Goal: Task Accomplishment & Management: Use online tool/utility

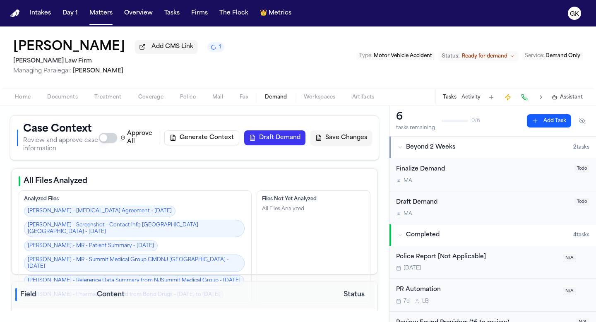
select select "**********"
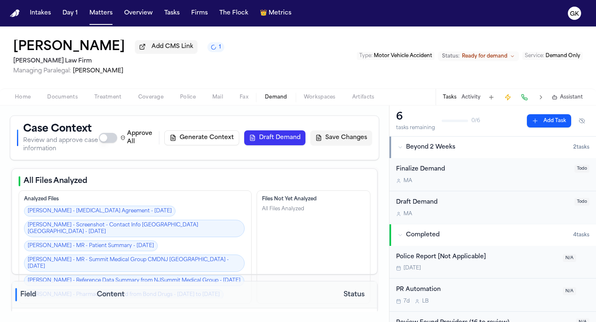
select select "**********"
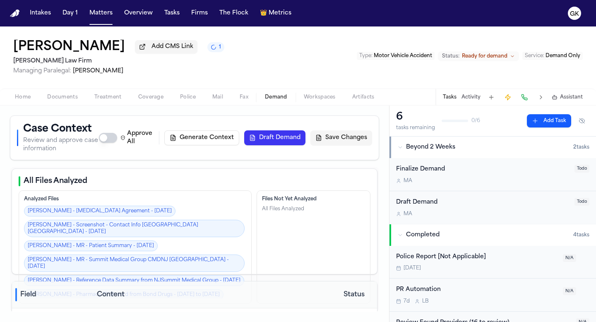
select select "**********"
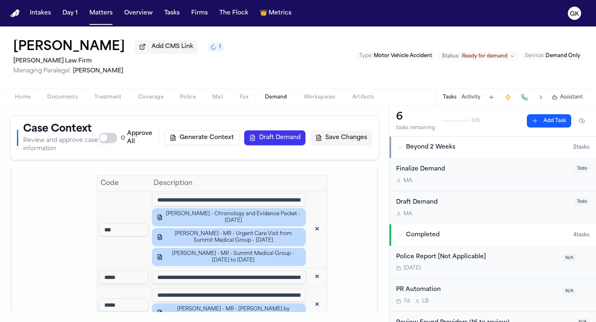
scroll to position [947, 0]
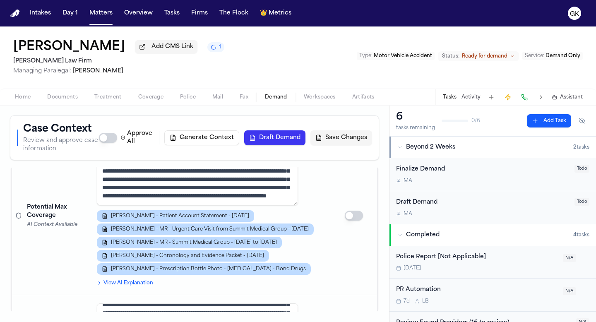
scroll to position [613, 0]
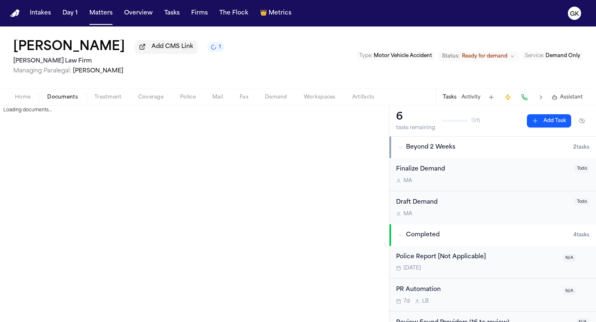
click at [54, 99] on span "Documents" at bounding box center [62, 97] width 31 height 7
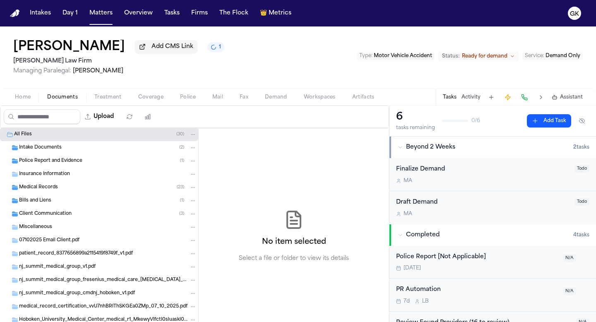
click at [56, 163] on span "Police Report and Evidence" at bounding box center [50, 161] width 63 height 7
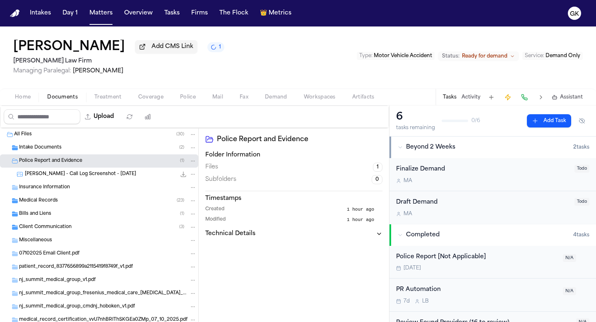
click at [60, 152] on div "Intake Documents ( 2 )" at bounding box center [108, 147] width 178 height 7
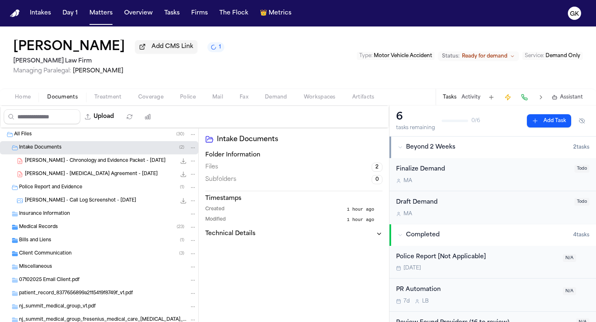
click at [64, 165] on span "[PERSON_NAME] - Chronology and Evidence Packet - [DATE]" at bounding box center [95, 161] width 141 height 7
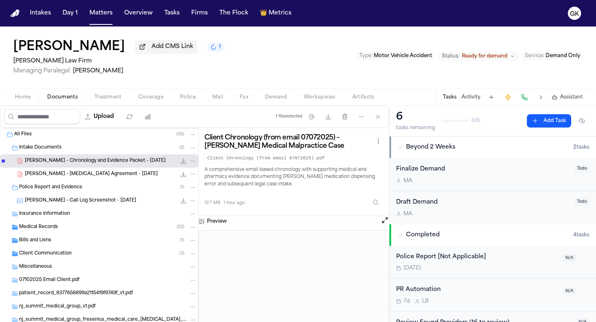
click at [68, 189] on span "Police Report and Evidence" at bounding box center [50, 187] width 63 height 7
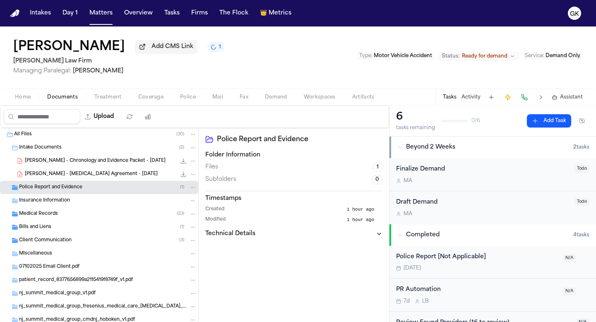
click at [68, 189] on span "Police Report and Evidence" at bounding box center [50, 187] width 63 height 7
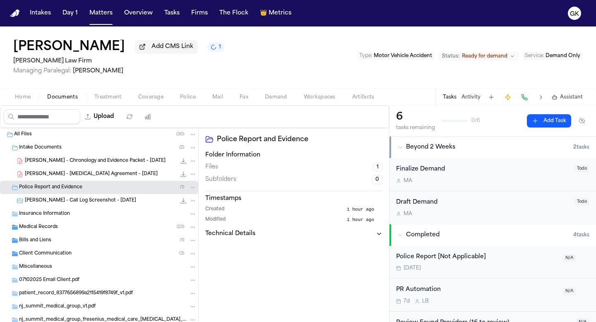
click at [63, 203] on span "[PERSON_NAME] - Call Log Screenshot - [DATE]" at bounding box center [80, 201] width 111 height 7
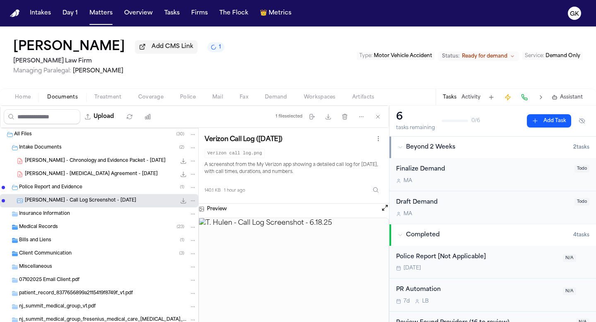
click at [55, 230] on span "Medical Records" at bounding box center [38, 227] width 39 height 7
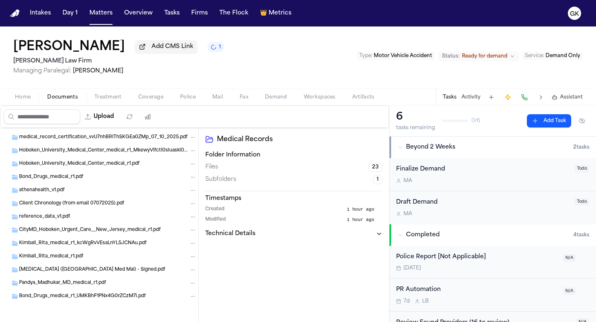
scroll to position [529, 0]
click at [85, 294] on span "Bond_Drugs_medical_r1_UMKBhF1PNx4G0rZCzM7i.pdf" at bounding box center [82, 296] width 127 height 7
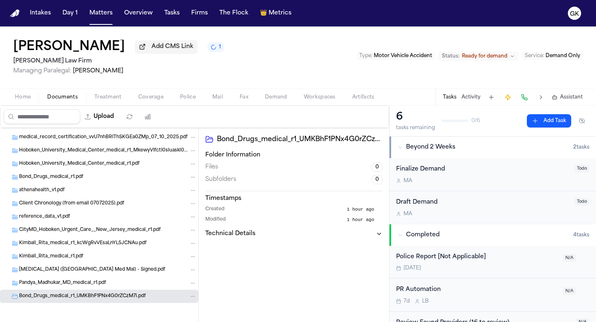
click at [85, 277] on div "Pandya_Madhukar_MD_medical_r1.pdf" at bounding box center [99, 283] width 198 height 13
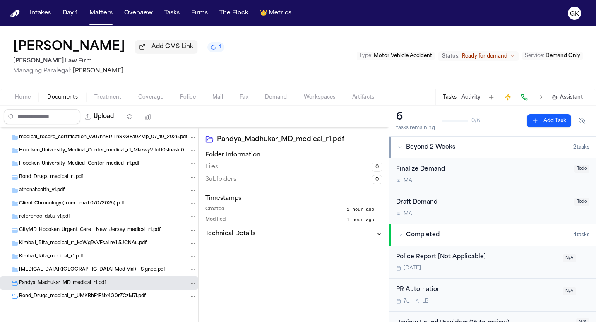
click at [93, 241] on span "Kimball_Rita_medical_r1_kcWgRvVEsaLnYL5JCNAu.pdf" at bounding box center [83, 243] width 128 height 7
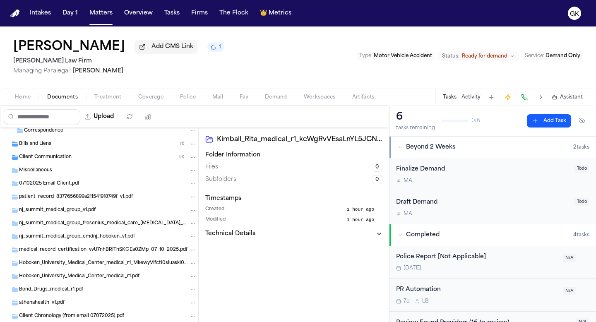
scroll to position [410, 0]
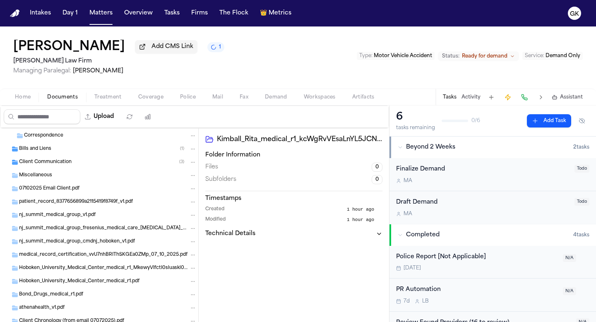
click at [94, 224] on div "nj_summit_medical_group_fresenius_medical_care_[MEDICAL_DATA]_flemington_dc_v1.…" at bounding box center [99, 228] width 198 height 13
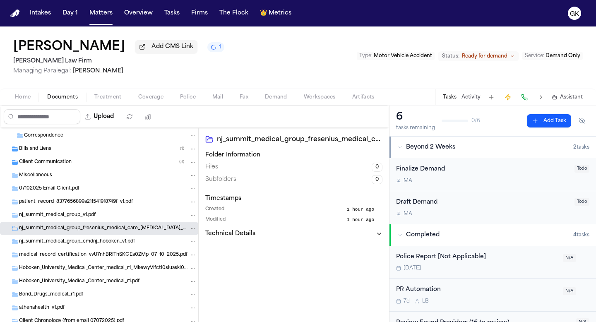
click at [98, 209] on div "patient_record_8377656899a2115419f8749f_v1.pdf" at bounding box center [99, 201] width 198 height 13
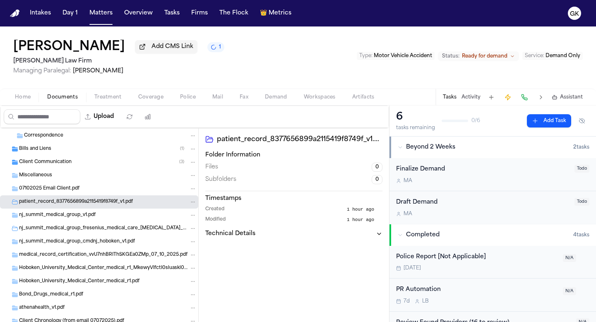
click at [118, 168] on div "Client Communication ( 3 )" at bounding box center [99, 162] width 198 height 13
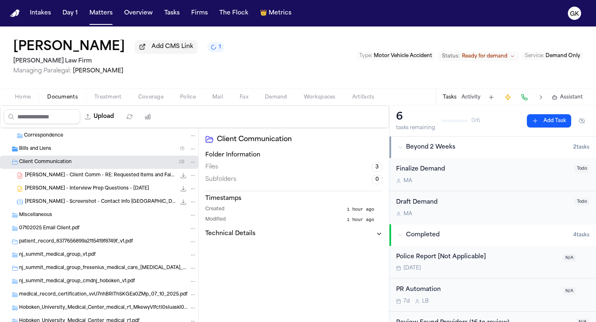
click at [71, 219] on div "Miscellaneous" at bounding box center [108, 215] width 178 height 7
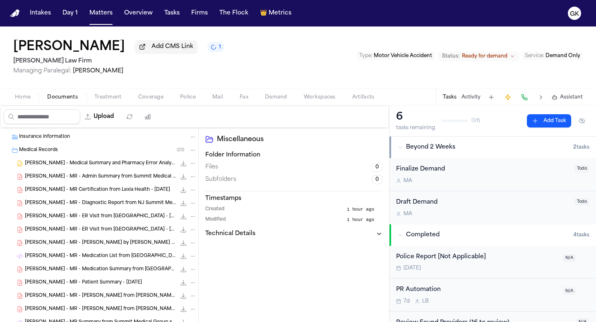
scroll to position [70, 0]
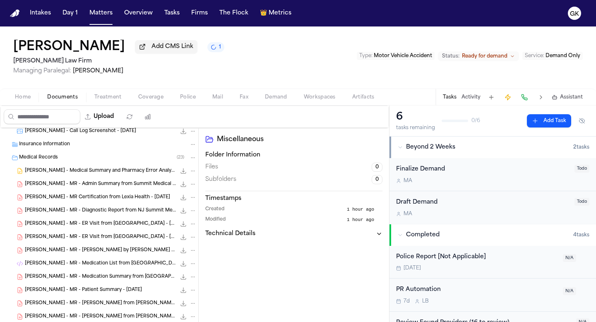
click at [95, 148] on div "Insurance Information" at bounding box center [108, 144] width 178 height 7
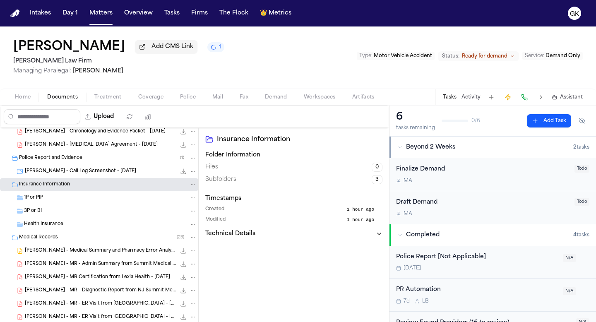
scroll to position [29, 0]
click at [59, 199] on div "1P or PIP" at bounding box center [110, 198] width 173 height 7
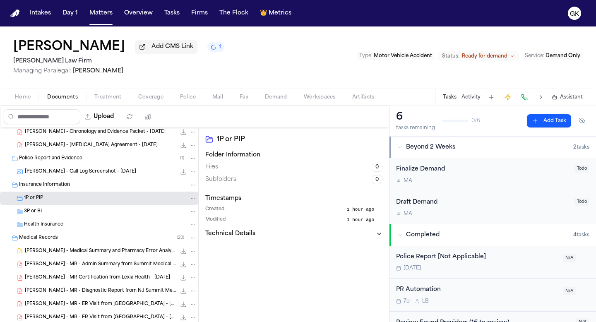
click at [59, 199] on div "1P or PIP" at bounding box center [110, 198] width 173 height 7
click at [48, 212] on div "3P or BI" at bounding box center [110, 211] width 173 height 7
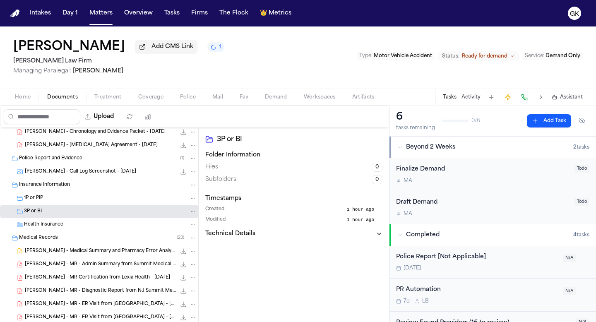
click at [44, 226] on span "Health Insurance" at bounding box center [43, 225] width 39 height 7
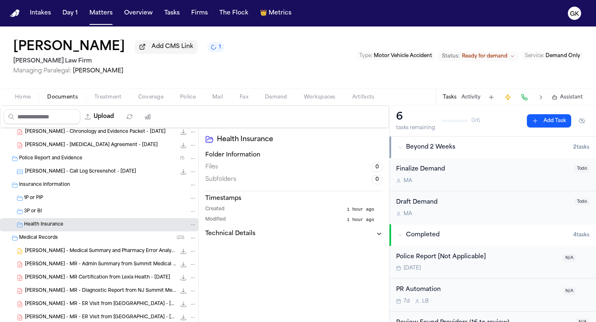
click at [44, 226] on span "Health Insurance" at bounding box center [43, 225] width 39 height 7
click at [85, 176] on div "[PERSON_NAME] - Call Log Screenshot - [DATE] 140.1 KB • PNG" at bounding box center [111, 172] width 172 height 8
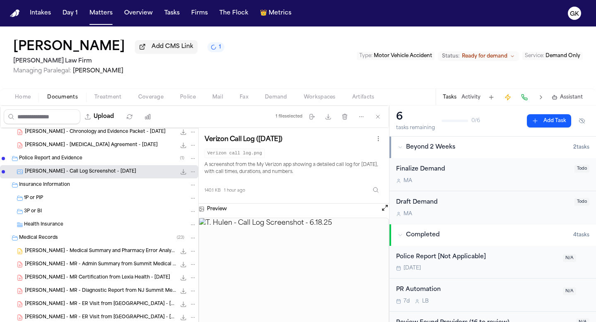
scroll to position [0, 0]
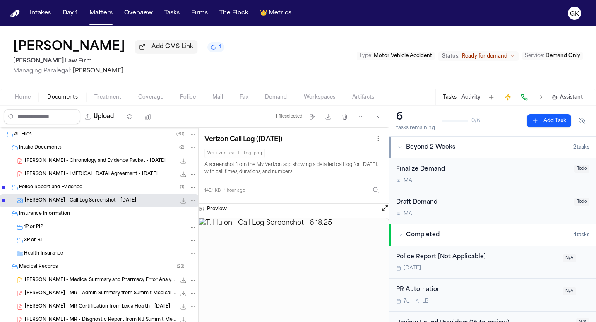
click at [95, 186] on div "Police Report and Evidence ( 1 )" at bounding box center [108, 187] width 178 height 7
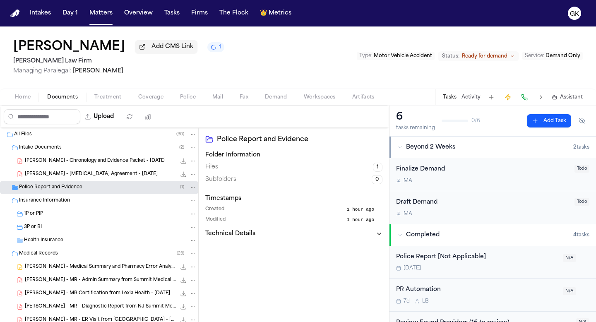
click at [95, 186] on div "Police Report and Evidence ( 1 )" at bounding box center [108, 187] width 178 height 7
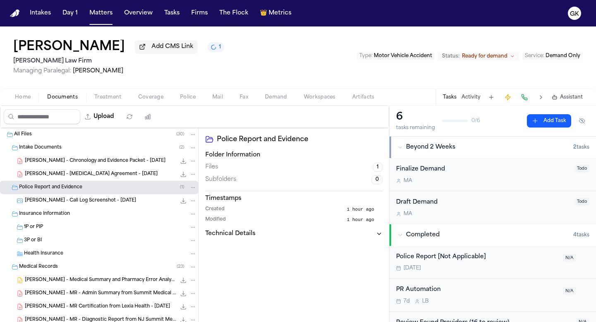
click at [110, 162] on span "[PERSON_NAME] - Chronology and Evidence Packet - [DATE]" at bounding box center [95, 161] width 141 height 7
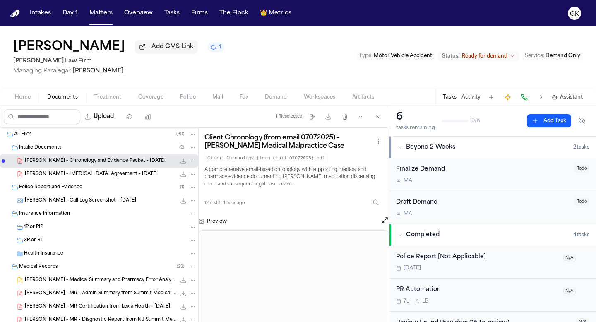
click at [108, 149] on div "Intake Documents ( 2 )" at bounding box center [108, 147] width 178 height 7
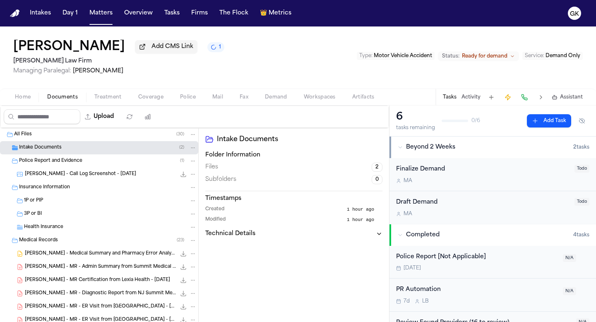
click at [87, 162] on div "Police Report and Evidence ( 1 )" at bounding box center [108, 160] width 178 height 7
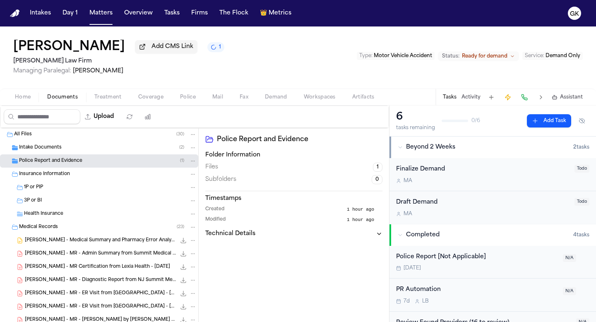
click at [21, 101] on span "Home" at bounding box center [23, 97] width 16 height 7
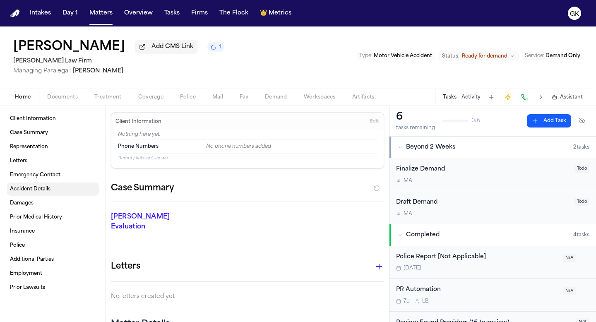
click at [39, 196] on link "Accident Details" at bounding box center [53, 189] width 92 height 13
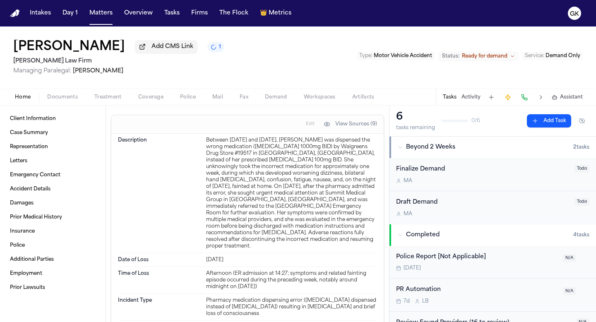
scroll to position [290, 0]
click at [288, 102] on button "Demand" at bounding box center [276, 97] width 39 height 10
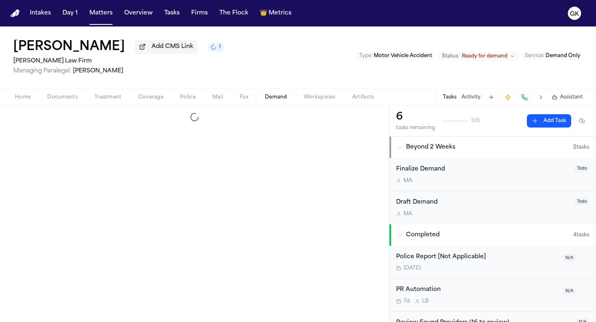
select select "**********"
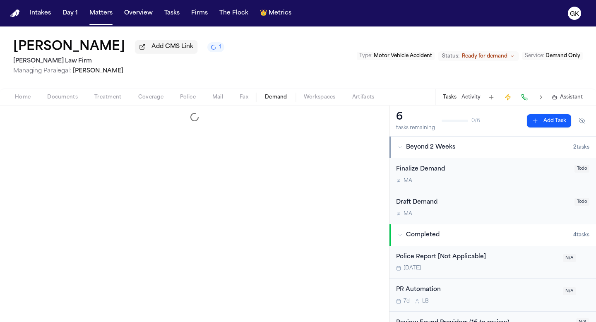
select select "**********"
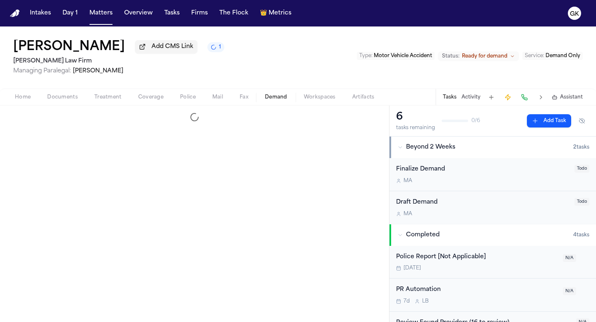
select select "**********"
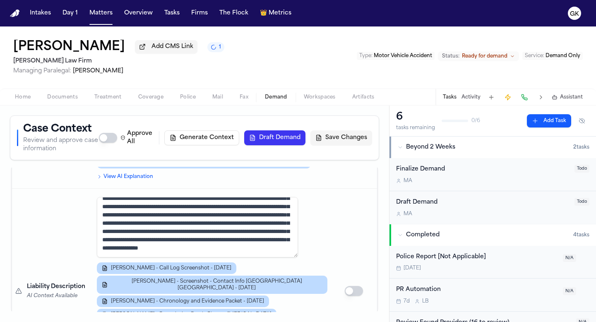
scroll to position [754, 0]
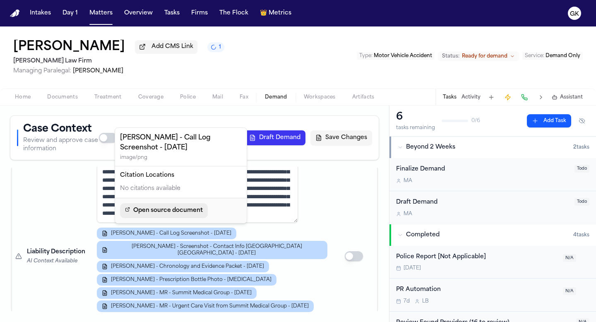
click at [171, 212] on span "Open source document" at bounding box center [168, 211] width 70 height 10
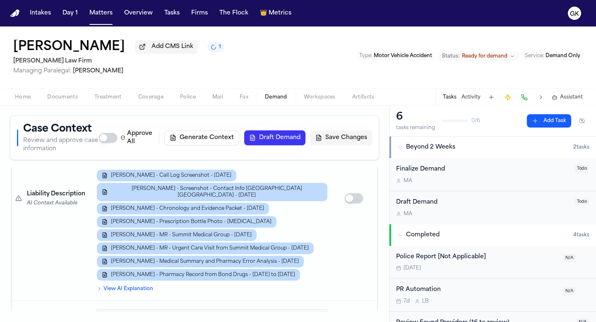
scroll to position [819, 0]
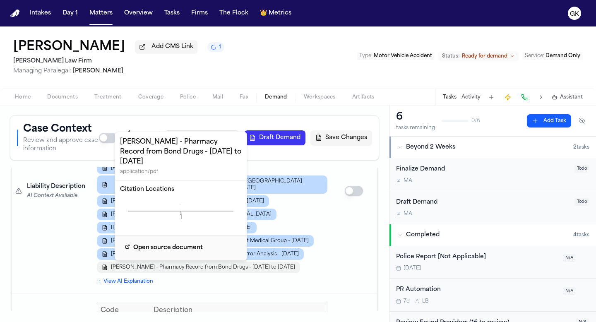
click at [261, 264] on span "[PERSON_NAME] - Pharmacy Record from Bond Drugs - [DATE] to [DATE]" at bounding box center [203, 267] width 184 height 7
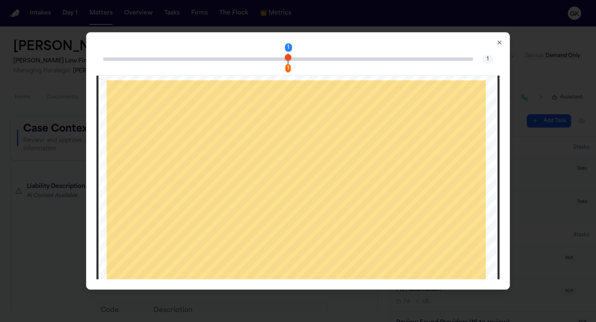
scroll to position [157, 0]
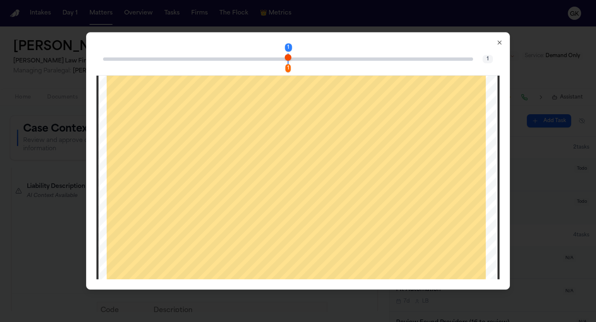
click at [497, 42] on icon "button" at bounding box center [500, 42] width 7 height 7
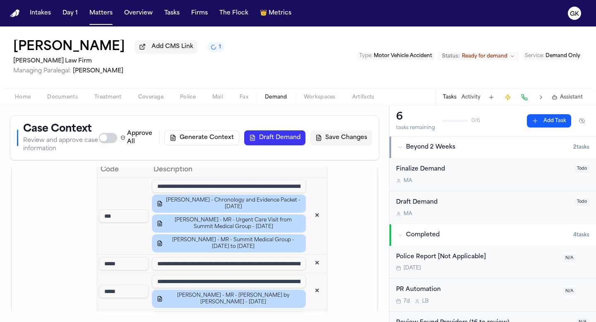
scroll to position [1092, 0]
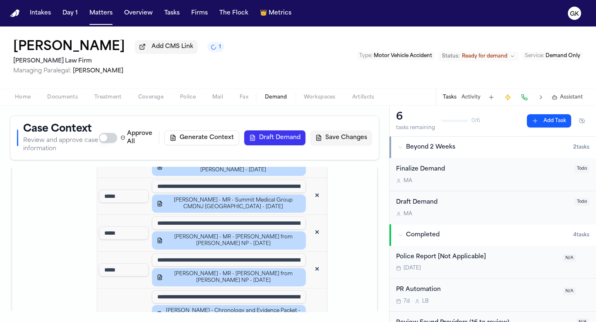
click at [274, 253] on input "**********" at bounding box center [229, 259] width 154 height 13
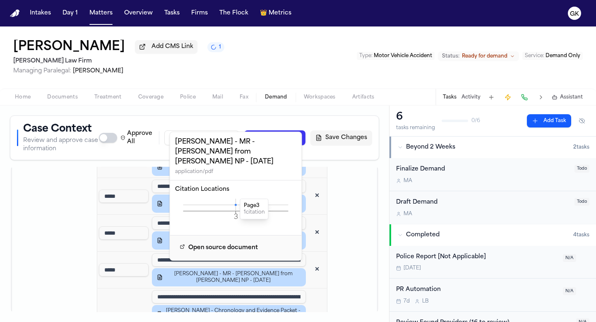
click at [235, 204] on icon at bounding box center [236, 205] width 2 height 2
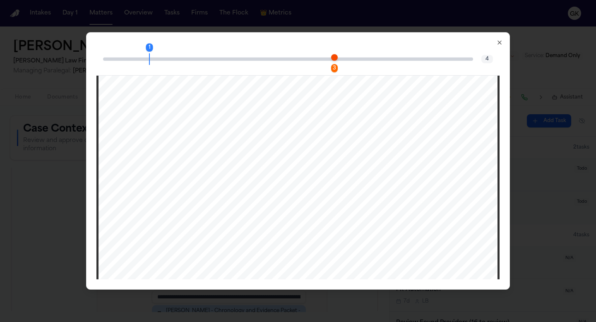
click at [334, 60] on span "Page 3 citation marker - 1 citation" at bounding box center [334, 57] width 7 height 7
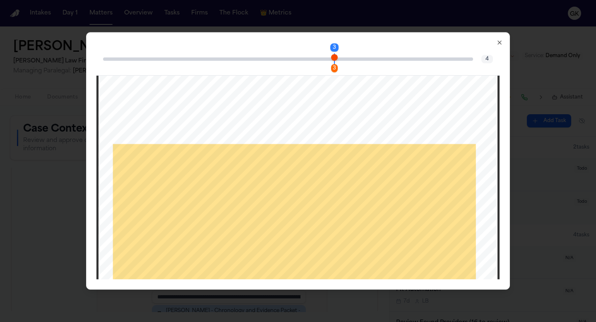
scroll to position [1064, 0]
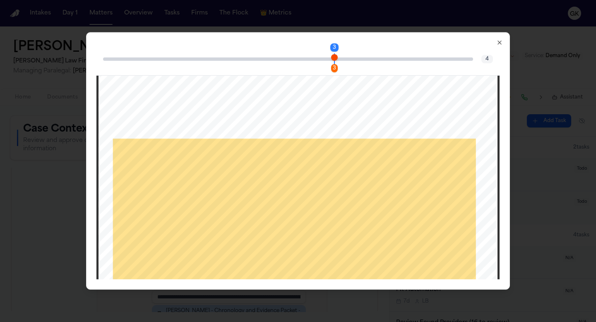
click at [496, 42] on div "3 3 4 Close" at bounding box center [298, 161] width 424 height 258
click at [499, 42] on icon "button" at bounding box center [500, 42] width 7 height 7
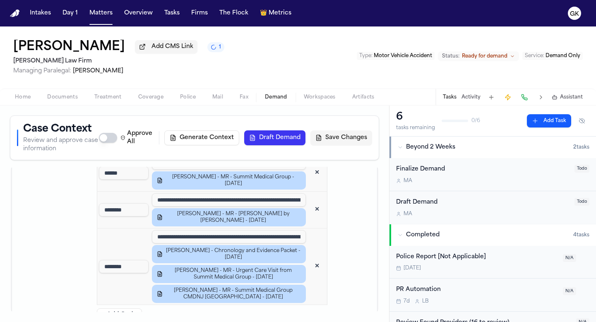
scroll to position [1454, 0]
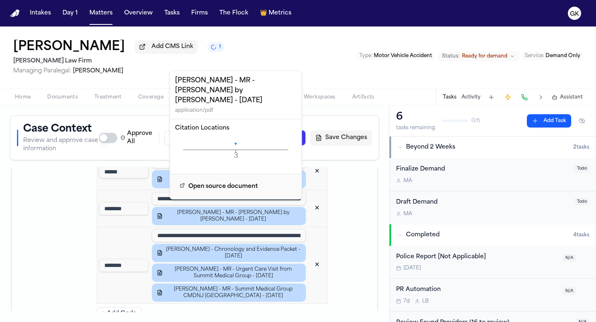
click at [236, 138] on icon "3 Page" at bounding box center [236, 150] width 122 height 25
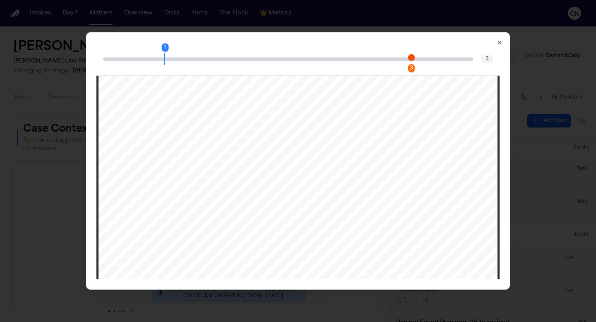
click at [411, 59] on span "Page 3 citation marker - 1 citation" at bounding box center [411, 57] width 7 height 7
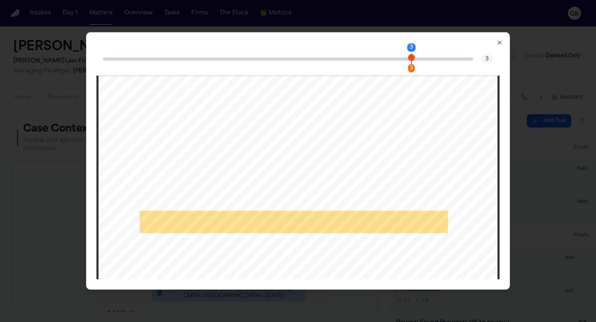
click at [499, 39] on icon "button" at bounding box center [500, 42] width 7 height 7
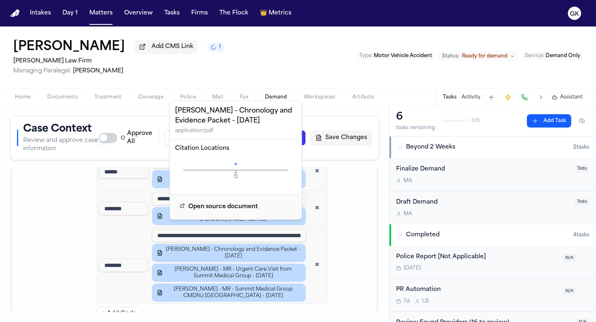
click at [236, 165] on icon "5 Page" at bounding box center [236, 170] width 122 height 25
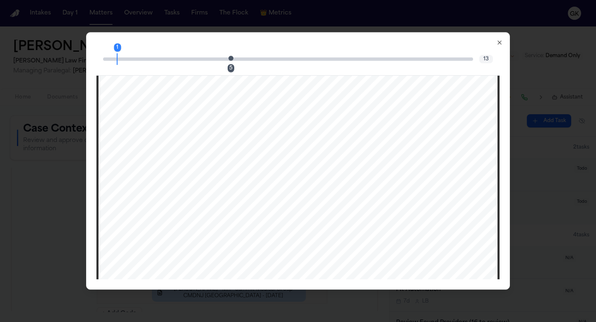
click at [232, 54] on div "5" at bounding box center [233, 59] width 5 height 10
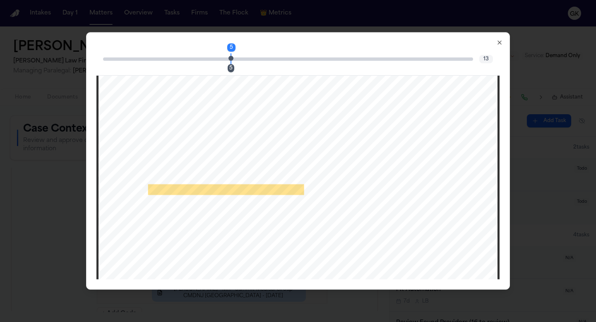
scroll to position [2093, 0]
click at [500, 41] on icon "button" at bounding box center [499, 42] width 3 height 3
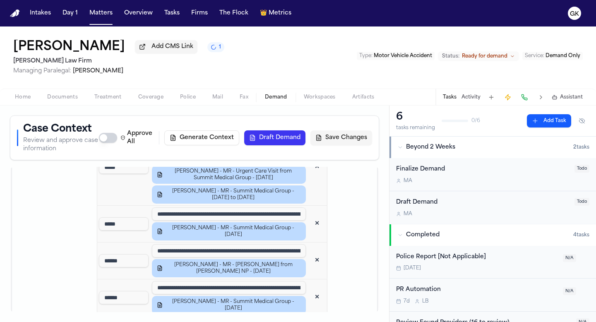
scroll to position [1559, 0]
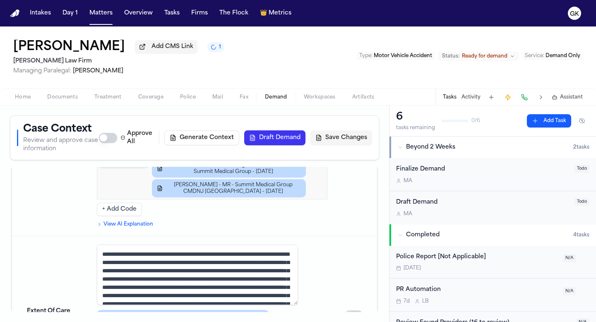
click at [69, 99] on span "Documents" at bounding box center [62, 97] width 31 height 7
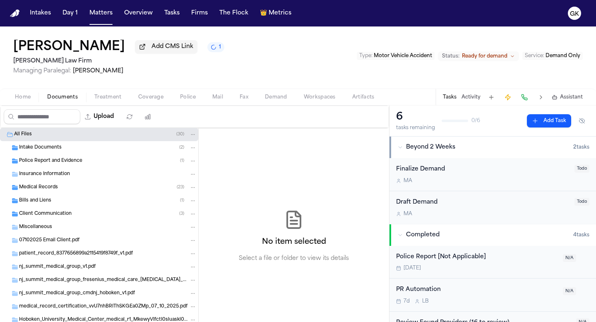
click at [23, 100] on span "Home" at bounding box center [23, 97] width 16 height 7
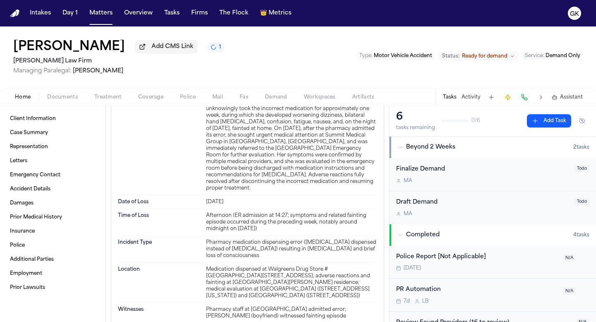
scroll to position [372, 0]
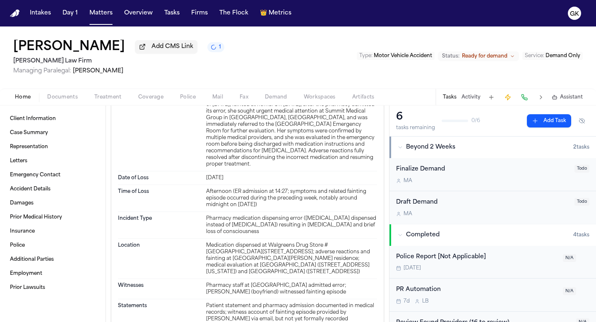
click at [66, 101] on span "Documents" at bounding box center [62, 97] width 31 height 7
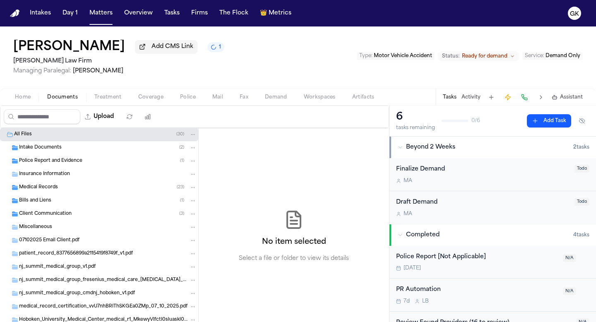
click at [41, 148] on span "Intake Documents" at bounding box center [40, 148] width 43 height 7
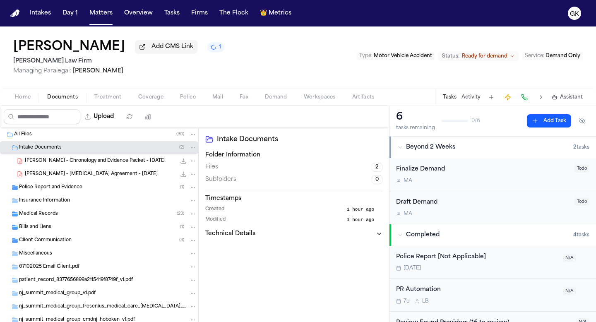
click at [57, 178] on span "[PERSON_NAME] - [MEDICAL_DATA] Agreement - [DATE]" at bounding box center [91, 174] width 133 height 7
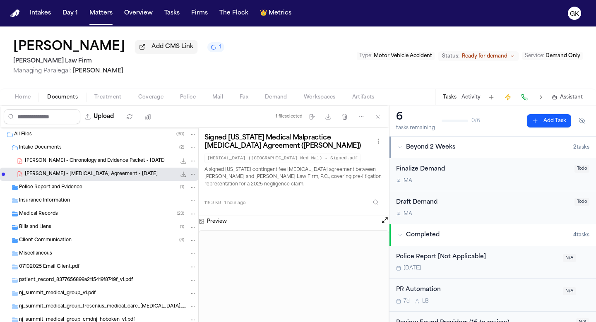
click at [66, 162] on span "[PERSON_NAME] - Chronology and Evidence Packet - [DATE]" at bounding box center [95, 161] width 141 height 7
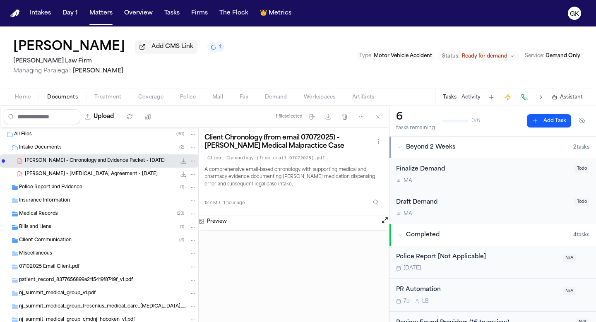
click at [386, 223] on button "Open preview" at bounding box center [385, 220] width 8 height 8
click at [82, 188] on div "Police Report and Evidence ( 1 )" at bounding box center [108, 187] width 178 height 7
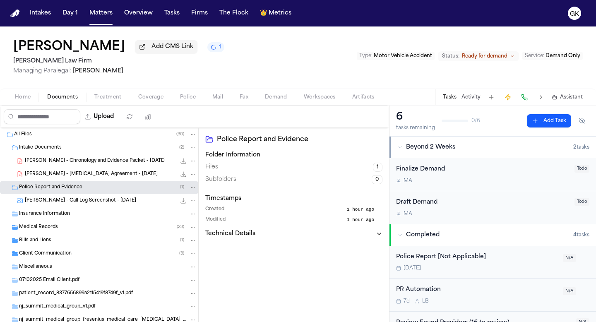
click at [79, 200] on span "[PERSON_NAME] - Call Log Screenshot - [DATE]" at bounding box center [80, 201] width 111 height 7
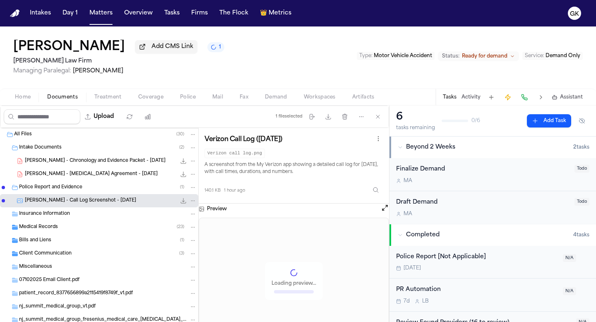
click at [65, 223] on div "Medical Records ( 23 )" at bounding box center [99, 227] width 198 height 13
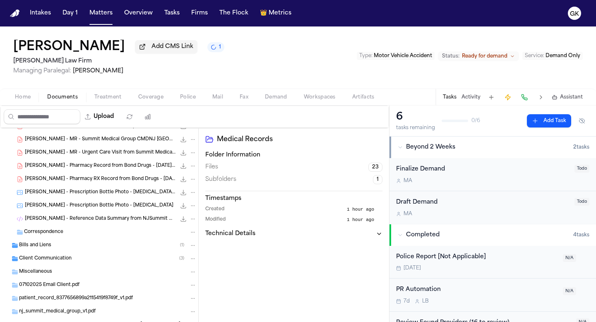
scroll to position [309, 0]
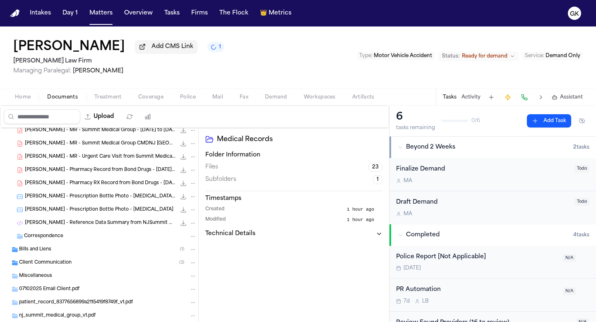
click at [87, 213] on span "[PERSON_NAME] - Prescription Bottle Photo - [MEDICAL_DATA]" at bounding box center [99, 210] width 149 height 7
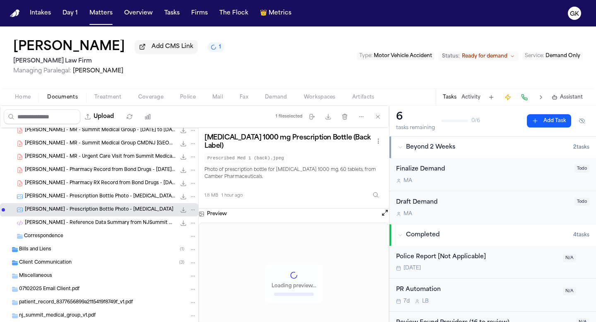
click at [107, 198] on span "[PERSON_NAME] - Prescription Bottle Photo - [MEDICAL_DATA] - Bond Drugs" at bounding box center [100, 196] width 151 height 7
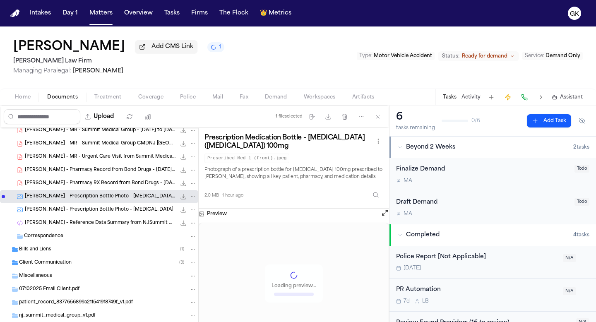
click at [138, 174] on span "[PERSON_NAME] - Pharmacy Record from Bond Drugs - [DATE] to [DATE]" at bounding box center [100, 170] width 151 height 7
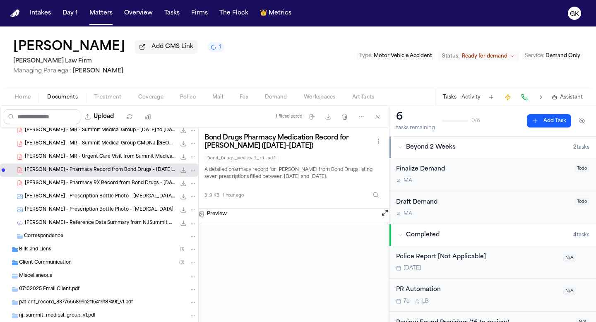
click at [126, 185] on span "[PERSON_NAME] - Pharmacy RX Record from Bond Drugs - [DATE] to [DATE]" at bounding box center [100, 183] width 151 height 7
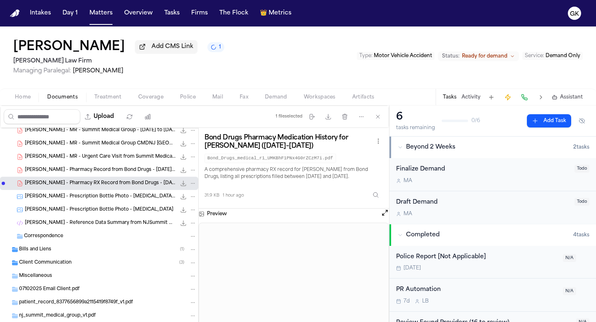
click at [99, 165] on div "[PERSON_NAME] - Pharmacy Record from Bond Drugs - [DATE] to [DATE] 31.9 KB • PDF" at bounding box center [99, 170] width 198 height 13
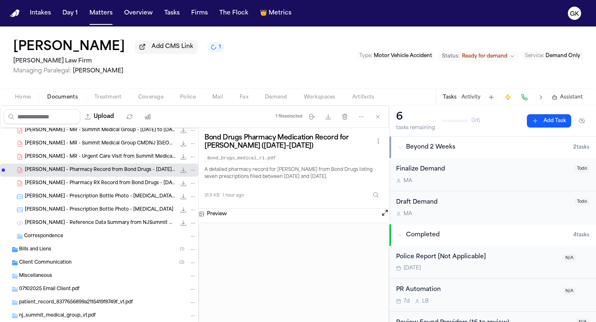
click at [103, 150] on div "[PERSON_NAME] - MR - Summit Medical Group CMDNJ [GEOGRAPHIC_DATA] - [DATE] 110.…" at bounding box center [99, 143] width 198 height 13
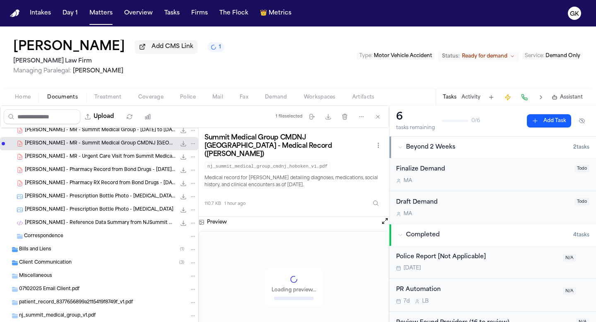
click at [100, 157] on span "[PERSON_NAME] - MR - Urgent Care Visit from Summit Medical Group - [DATE]" at bounding box center [100, 157] width 151 height 7
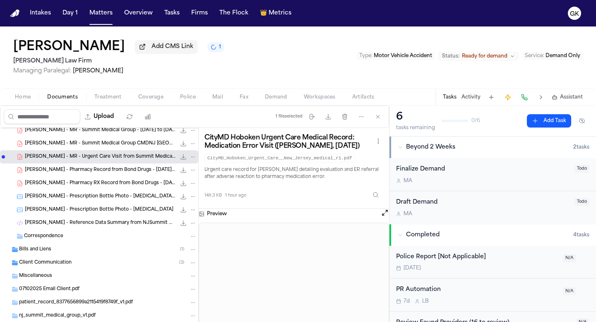
click at [123, 200] on span "[PERSON_NAME] - Prescription Bottle Photo - [MEDICAL_DATA] - Bond Drugs" at bounding box center [100, 196] width 151 height 7
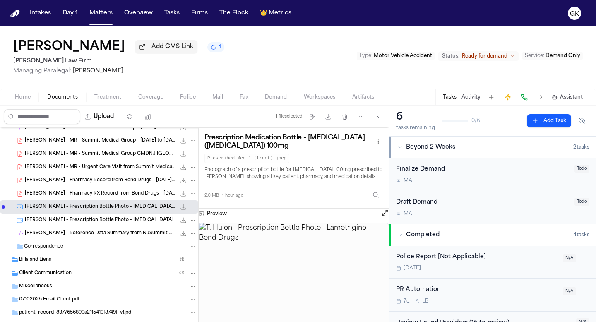
scroll to position [294, 0]
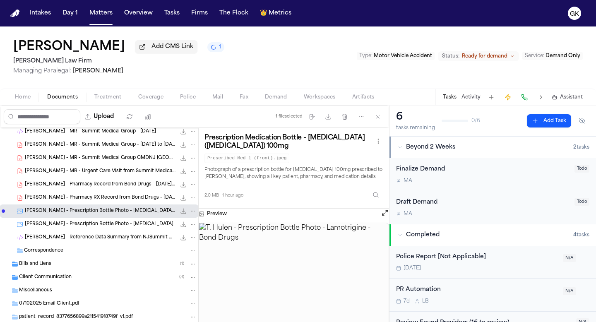
click at [86, 186] on span "[PERSON_NAME] - Pharmacy Record from Bond Drugs - [DATE] to [DATE]" at bounding box center [100, 184] width 151 height 7
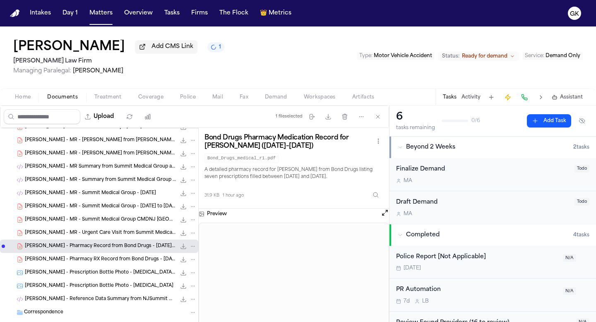
scroll to position [230, 0]
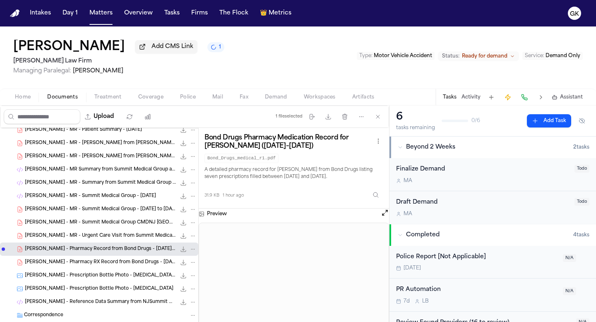
click at [128, 160] on span "[PERSON_NAME] - MR - [PERSON_NAME] from [PERSON_NAME] NP - [DATE]" at bounding box center [100, 156] width 151 height 7
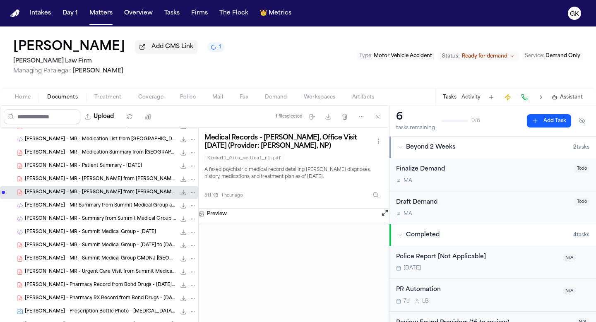
scroll to position [194, 0]
click at [109, 154] on span "[PERSON_NAME] - MR - Medication Summary from [GEOGRAPHIC_DATA] - [DATE]" at bounding box center [100, 152] width 151 height 7
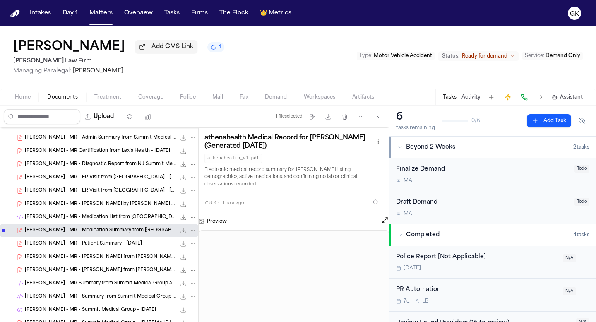
scroll to position [95, 0]
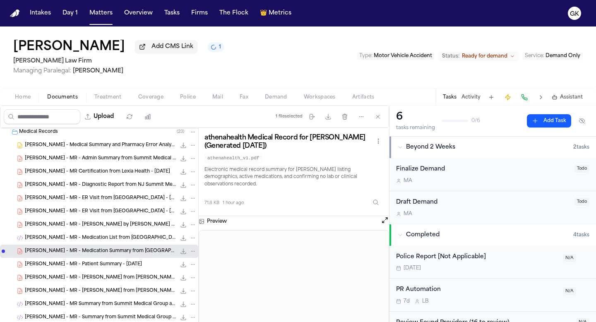
click at [95, 175] on span "[PERSON_NAME] - MR Certification from Lexia Health - [DATE]" at bounding box center [97, 172] width 145 height 7
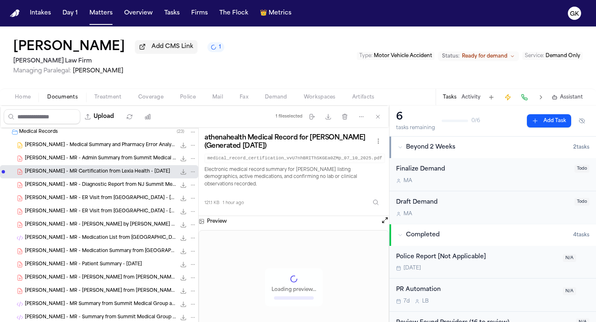
click at [100, 162] on span "[PERSON_NAME] - MR - Admin Summary from Summit Medical Group Fresenius [MEDICAL…" at bounding box center [100, 158] width 151 height 7
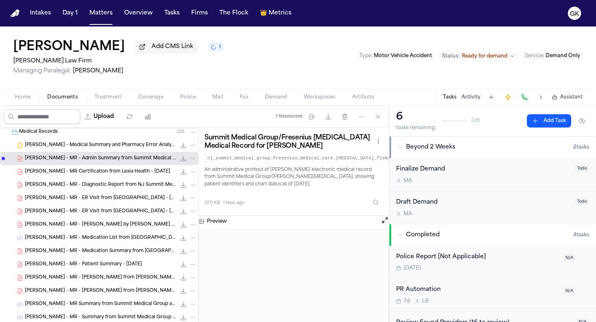
click at [48, 122] on input "Search files" at bounding box center [42, 116] width 77 height 15
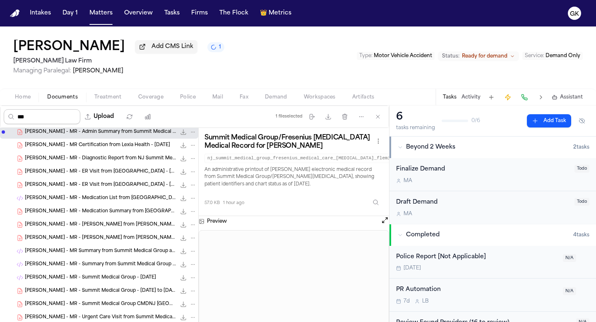
scroll to position [0, 0]
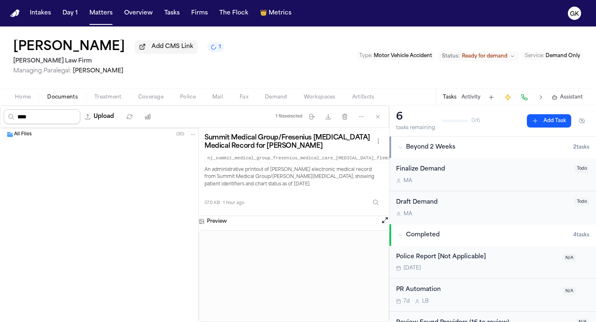
type input "***"
click at [22, 99] on span "Home" at bounding box center [23, 97] width 16 height 7
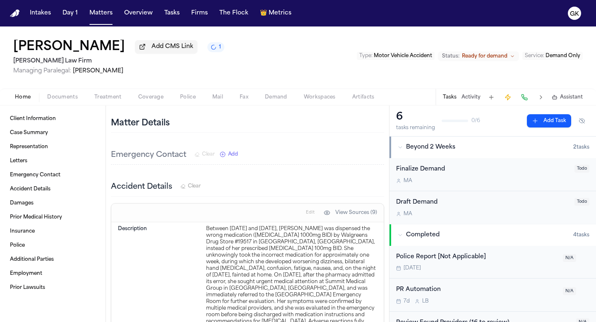
scroll to position [202, 0]
drag, startPoint x: 237, startPoint y: 234, endPoint x: 333, endPoint y: 227, distance: 96.8
click at [333, 227] on div "Between [DATE] and [DATE], [PERSON_NAME] was dispensed the wrong medication ([M…" at bounding box center [291, 280] width 171 height 113
copy div "Walgreens Drug Store #19517"
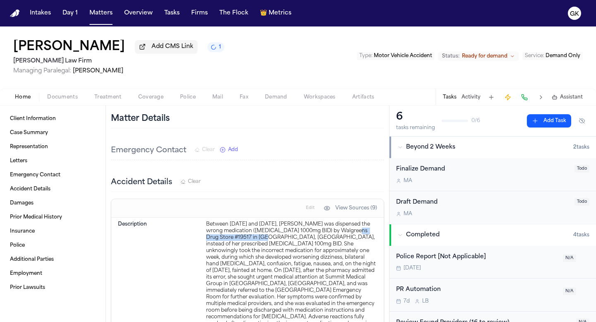
click at [66, 101] on span "Documents" at bounding box center [62, 97] width 31 height 7
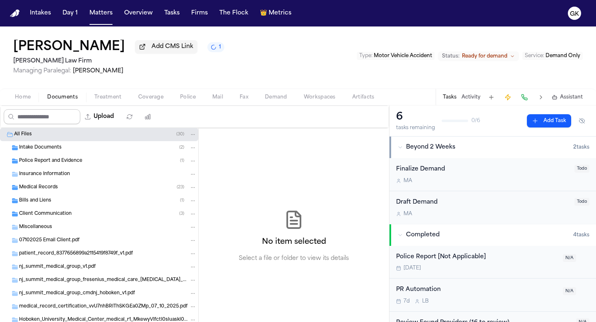
click at [57, 119] on input "Search files" at bounding box center [42, 116] width 77 height 15
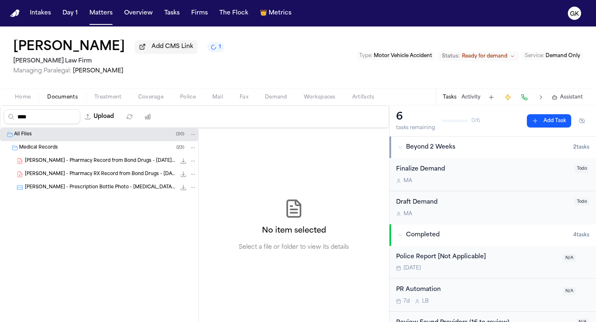
type input "****"
click at [66, 164] on span "[PERSON_NAME] - Pharmacy Record from Bond Drugs - [DATE] to [DATE]" at bounding box center [100, 161] width 151 height 7
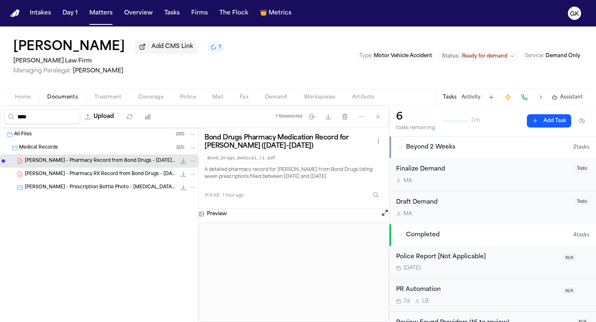
click at [68, 99] on span "Documents" at bounding box center [62, 97] width 31 height 7
click at [28, 138] on span "All Files" at bounding box center [23, 134] width 18 height 7
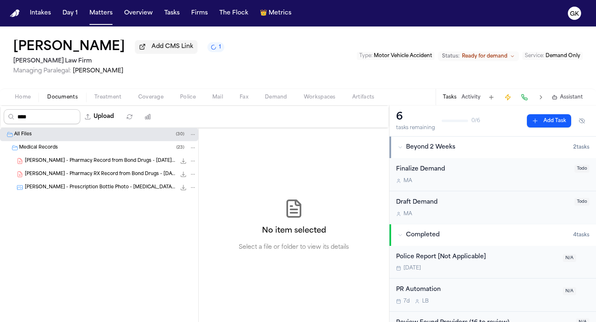
click at [38, 122] on input "****" at bounding box center [42, 116] width 77 height 15
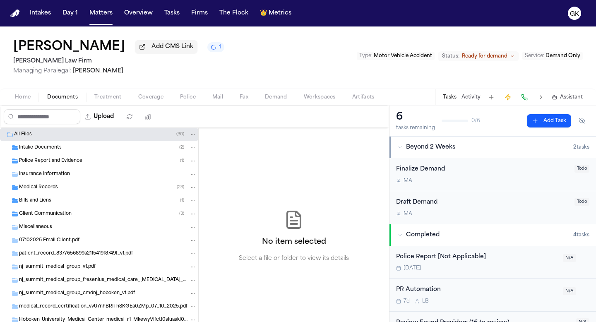
click at [64, 152] on div "Intake Documents ( 2 )" at bounding box center [108, 147] width 178 height 7
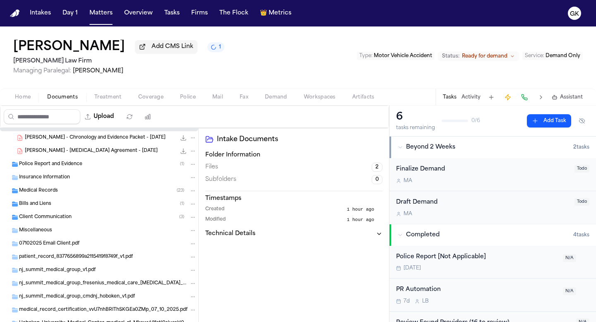
scroll to position [31, 0]
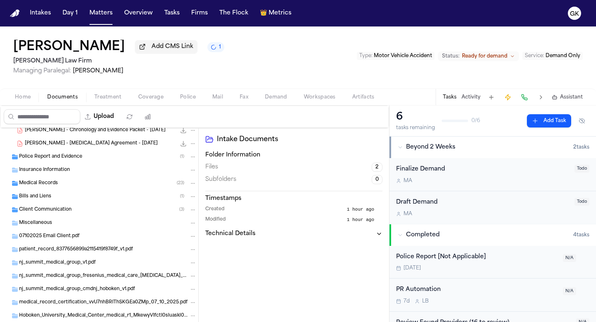
click at [53, 217] on div "Client Communication ( 3 )" at bounding box center [99, 209] width 198 height 13
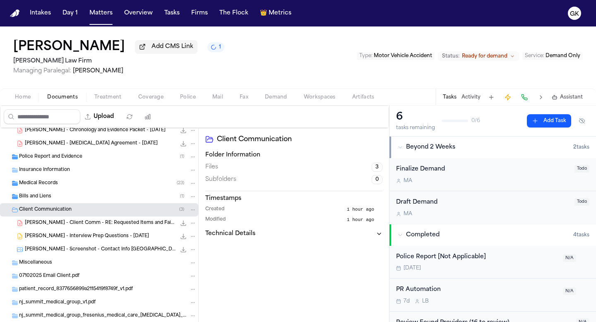
click at [65, 240] on span "[PERSON_NAME] - Interview Prep Questions - [DATE]" at bounding box center [87, 236] width 124 height 7
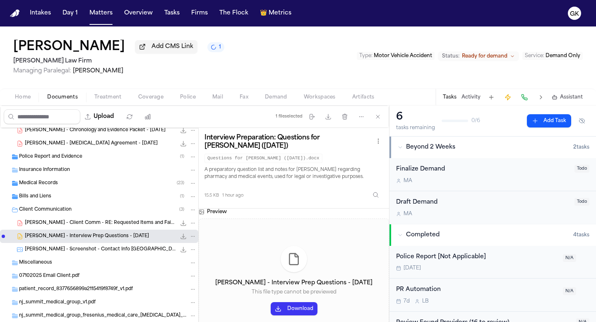
click at [183, 240] on icon "File: T. Hulen - Interview Prep Questions - 7.7.25" at bounding box center [183, 236] width 7 height 7
click at [108, 227] on div "[PERSON_NAME] - Client Comm - RE: Requested Items and Fainting Narrative - [DAT…" at bounding box center [111, 223] width 172 height 8
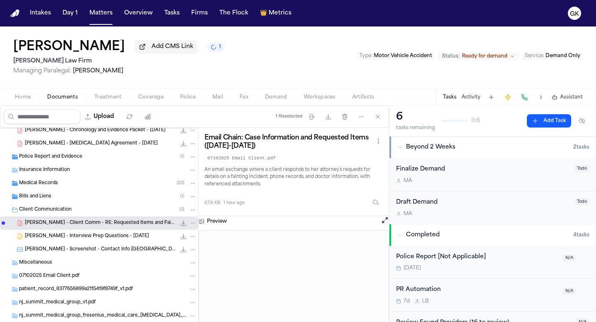
click at [92, 253] on span "[PERSON_NAME] - Screenshot - Contact Info [GEOGRAPHIC_DATA] [GEOGRAPHIC_DATA] -…" at bounding box center [100, 249] width 151 height 7
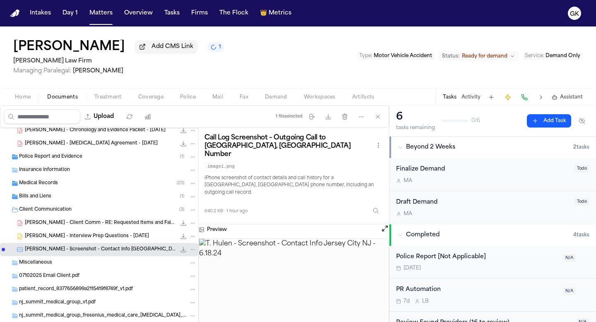
click at [77, 267] on div "Miscellaneous" at bounding box center [108, 262] width 178 height 7
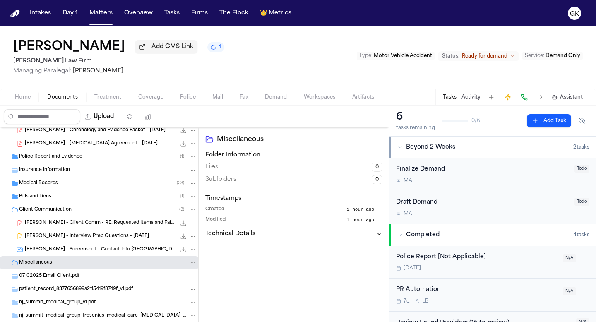
click at [75, 279] on span "07102025 Email Client.pdf" at bounding box center [49, 276] width 60 height 7
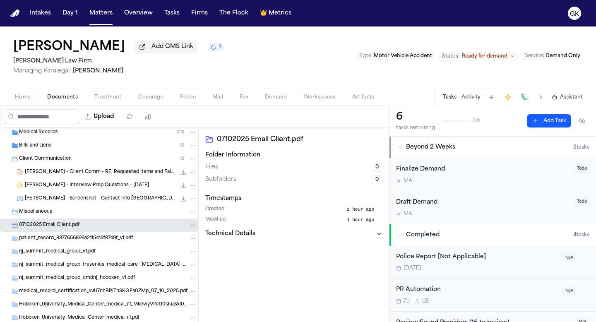
scroll to position [84, 0]
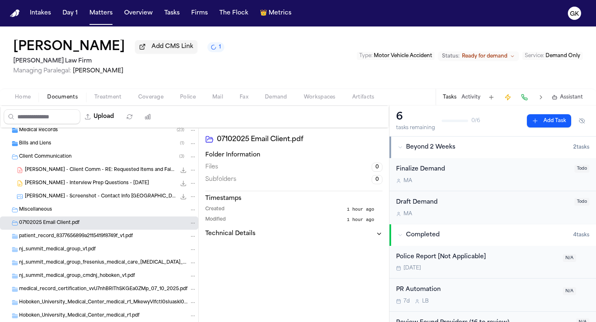
click at [86, 240] on span "patient_record_8377656899a2115419f8749f_v1.pdf" at bounding box center [76, 236] width 114 height 7
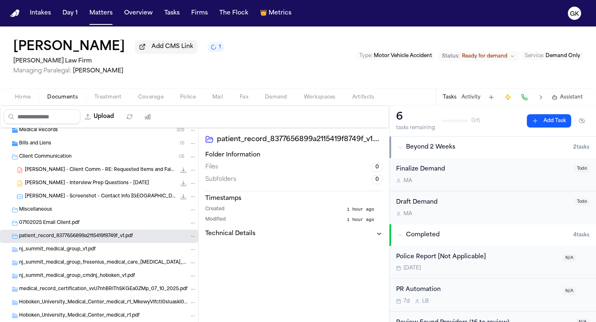
click at [83, 251] on span "nj_summit_medical_group_v1.pdf" at bounding box center [57, 249] width 77 height 7
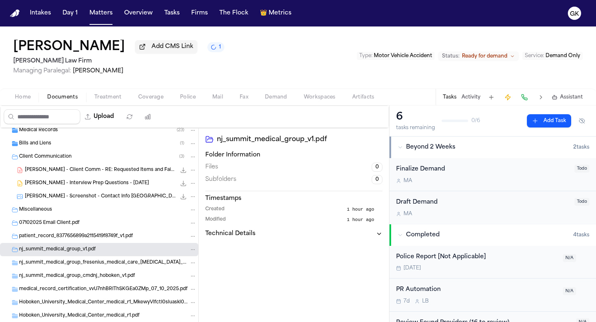
click at [83, 251] on span "nj_summit_medical_group_v1.pdf" at bounding box center [57, 249] width 77 height 7
click at [92, 270] on div "nj_summit_medical_group_fresenius_medical_care_[MEDICAL_DATA]_flemington_dc_v1.…" at bounding box center [99, 262] width 198 height 13
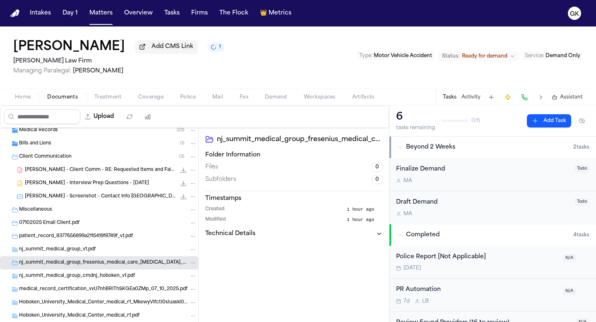
click at [93, 285] on div "medical_record_certification_vvU7nhBRIThSKGEa0ZMp_07_10_2025.pdf" at bounding box center [99, 289] width 198 height 13
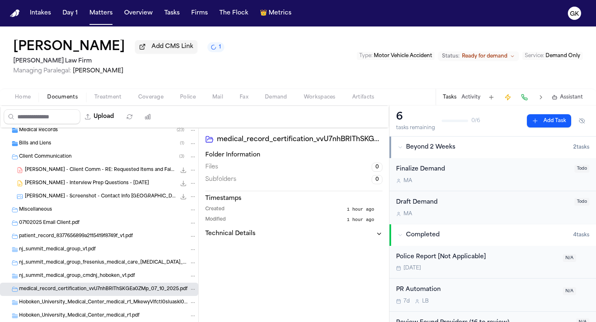
click at [94, 273] on div "nj_summit_medical_group_cmdnj_hoboken_v1.pdf" at bounding box center [99, 276] width 198 height 13
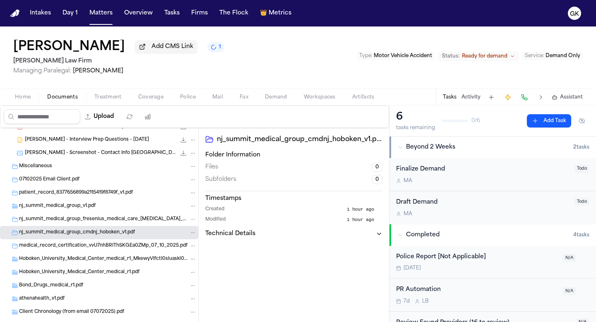
scroll to position [128, 0]
click at [99, 261] on span "Hoboken_University_Medical_Center_medical_r1_MkewyVIfctI0sluaskl0.pdf" at bounding box center [103, 259] width 169 height 7
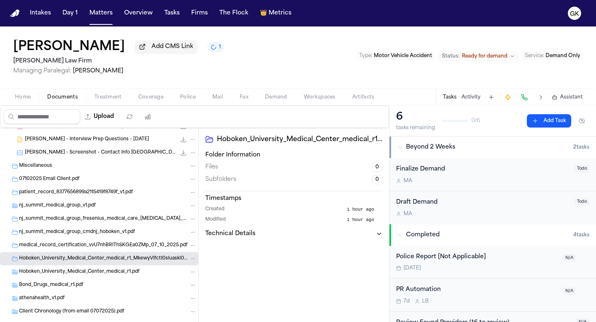
click at [74, 285] on span "Bond_Drugs_medical_r1.pdf" at bounding box center [51, 285] width 64 height 7
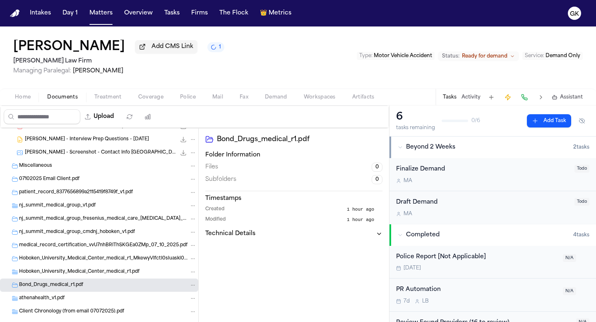
click at [135, 288] on div "Bond_Drugs_medical_r1.pdf" at bounding box center [108, 285] width 178 height 7
click at [116, 270] on div "Hoboken_University_Medical_Center_medical_r1.pdf" at bounding box center [108, 271] width 178 height 7
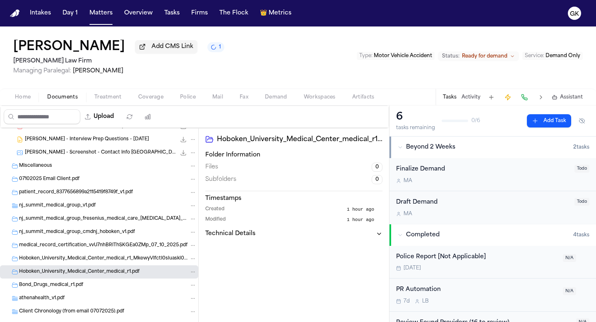
click at [191, 288] on icon "Folder: Bond_Drugs_medical_r1.pdf" at bounding box center [193, 285] width 6 height 6
click at [131, 295] on div "Police Report and Evidence ( 1 ) Insurance Information Medical Records ( 23 ) B…" at bounding box center [99, 226] width 198 height 452
click at [127, 286] on div "Bond_Drugs_medical_r1.pdf" at bounding box center [108, 285] width 178 height 7
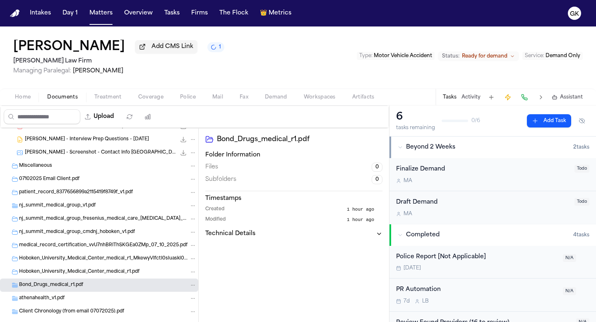
click at [267, 141] on h2 "Bond_Drugs_medical_r1.pdf" at bounding box center [300, 140] width 166 height 10
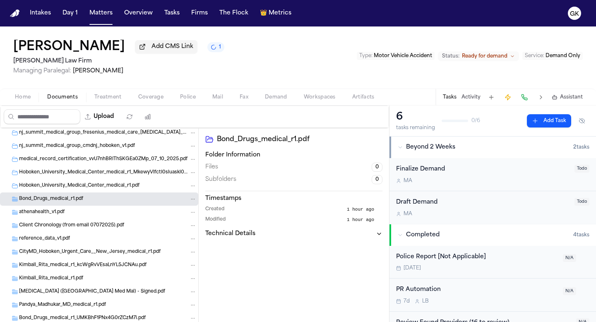
scroll to position [237, 0]
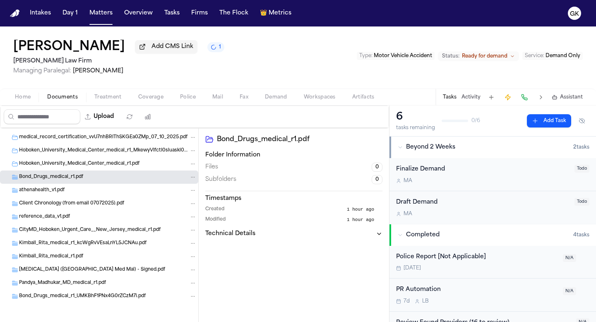
click at [102, 246] on span "Kimball_Rita_medical_r1_kcWgRvVEsaLnYL5JCNAu.pdf" at bounding box center [83, 243] width 128 height 7
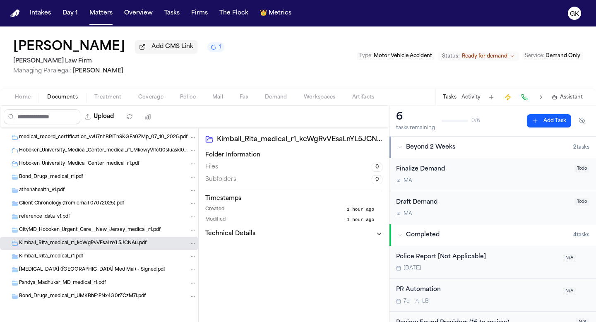
click at [98, 257] on div "Kimball_Rita_medical_r1.pdf" at bounding box center [108, 256] width 178 height 7
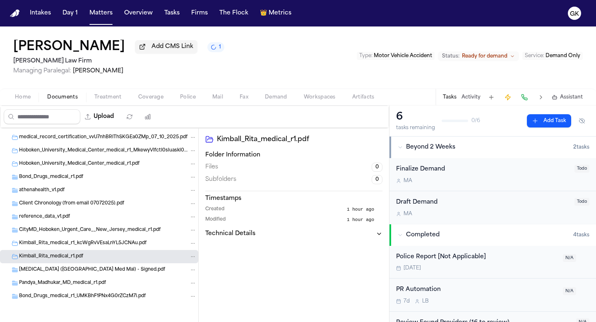
click at [92, 271] on span "[MEDICAL_DATA] ([GEOGRAPHIC_DATA] Med Mal) - Signed.pdf" at bounding box center [92, 270] width 146 height 7
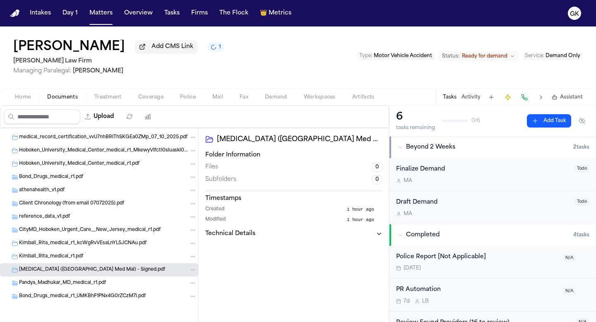
click at [92, 271] on span "[MEDICAL_DATA] ([GEOGRAPHIC_DATA] Med Mal) - Signed.pdf" at bounding box center [92, 270] width 146 height 7
click at [89, 283] on span "Pandya_Madhukar_MD_medical_r1.pdf" at bounding box center [62, 283] width 87 height 7
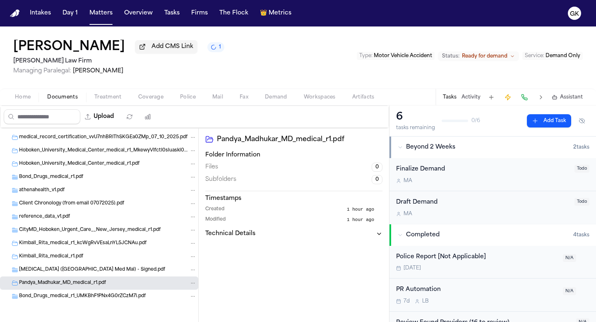
click at [88, 299] on span "Bond_Drugs_medical_r1_UMKBhF1PNx4G0rZCzM7i.pdf" at bounding box center [82, 296] width 127 height 7
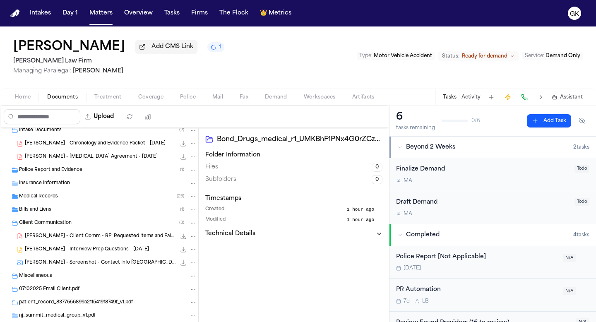
scroll to position [0, 0]
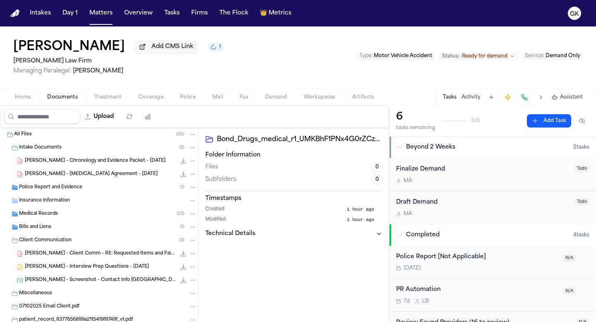
click at [58, 220] on div "Medical Records ( 23 )" at bounding box center [99, 214] width 198 height 13
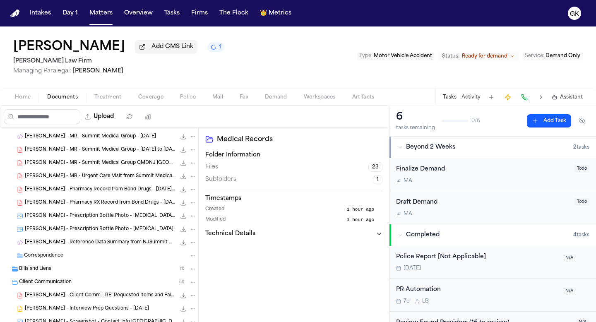
scroll to position [278, 0]
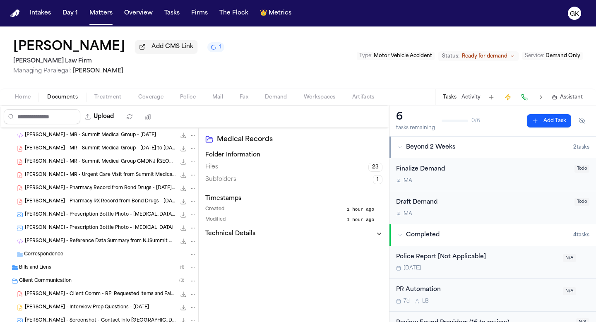
click at [82, 241] on span "[PERSON_NAME] - Reference Data Summary from NJSummit Medical Group - [DATE]" at bounding box center [100, 241] width 151 height 7
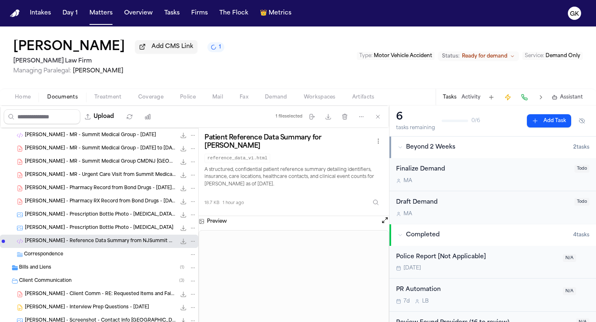
click at [277, 96] on span "Demand" at bounding box center [276, 97] width 22 height 7
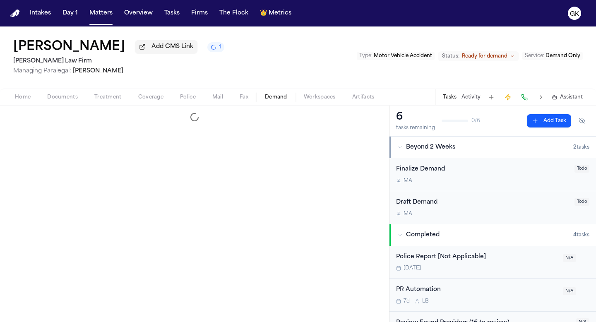
select select "**********"
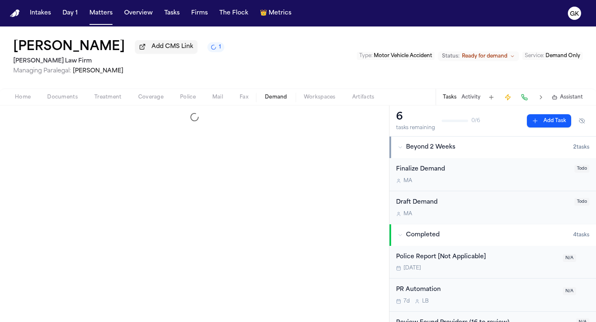
select select "**********"
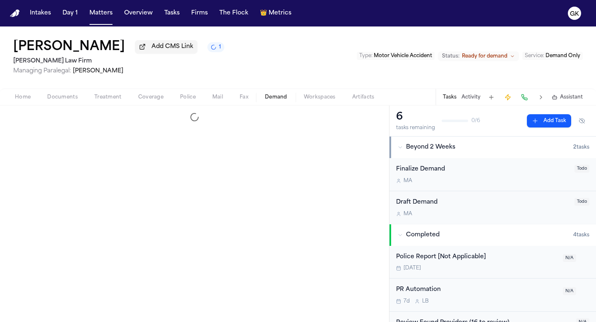
select select "**********"
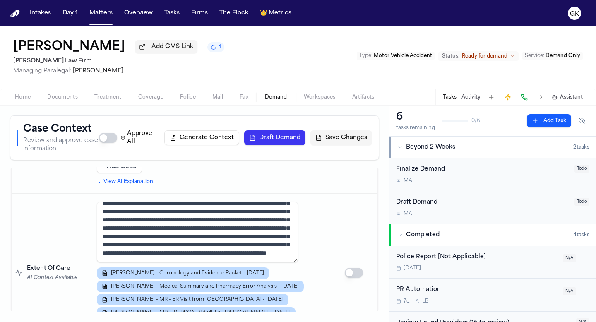
scroll to position [1609, 0]
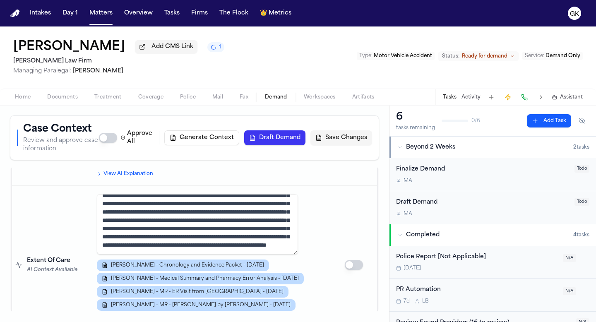
click at [266, 144] on button "Draft Demand" at bounding box center [274, 137] width 61 height 15
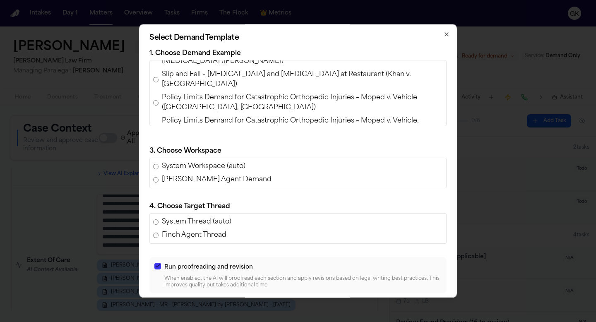
scroll to position [395, 0]
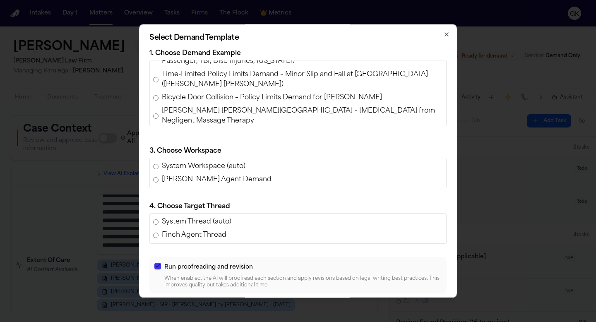
click at [257, 106] on span "[PERSON_NAME] [PERSON_NAME][GEOGRAPHIC_DATA] – [MEDICAL_DATA] from Negligent Ma…" at bounding box center [302, 116] width 281 height 20
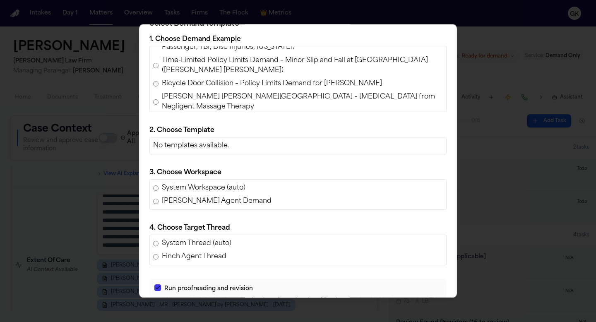
scroll to position [14, 0]
click at [282, 115] on span "[PERSON_NAME] [PERSON_NAME][GEOGRAPHIC_DATA] – [MEDICAL_DATA] from Negligent Ma…" at bounding box center [302, 125] width 281 height 20
click at [284, 92] on span "[PERSON_NAME] [PERSON_NAME][GEOGRAPHIC_DATA] – [MEDICAL_DATA] from Negligent Ma…" at bounding box center [302, 102] width 281 height 20
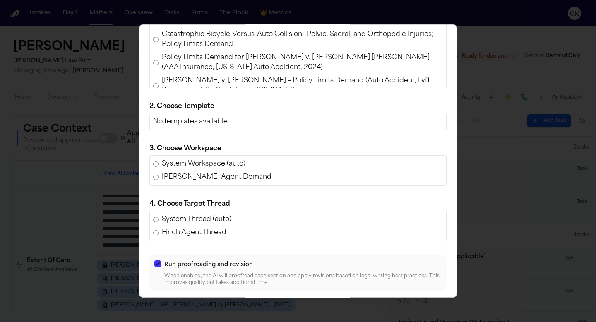
scroll to position [70, 0]
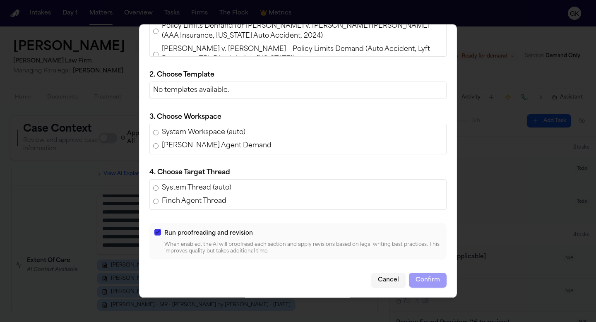
click at [423, 280] on div "Cancel Confirm" at bounding box center [298, 280] width 297 height 15
click at [175, 91] on p "No templates available." at bounding box center [298, 90] width 297 height 17
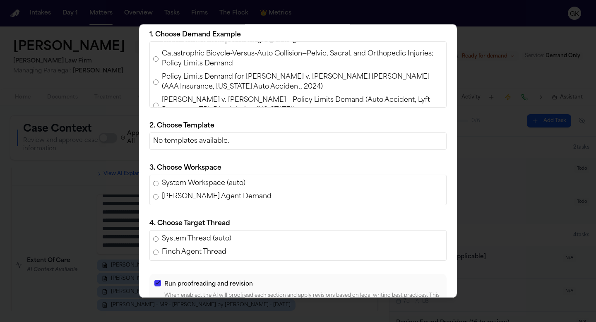
scroll to position [395, 0]
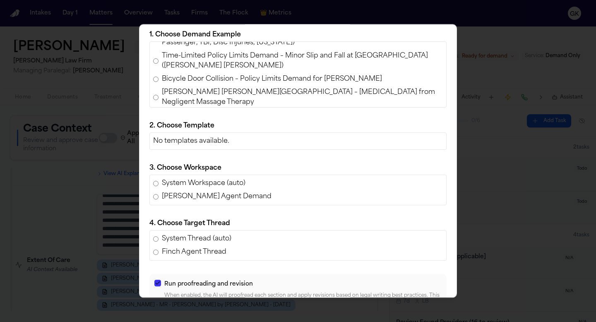
click at [206, 111] on span "[PERSON_NAME] [PERSON_NAME][GEOGRAPHIC_DATA] – [MEDICAL_DATA] from Negligent Ma…" at bounding box center [302, 121] width 281 height 20
click at [203, 134] on span "[PERSON_NAME] Irrebaria [PERSON_NAME] Trucking Company - Auto v. Auto Personal …" at bounding box center [302, 144] width 281 height 20
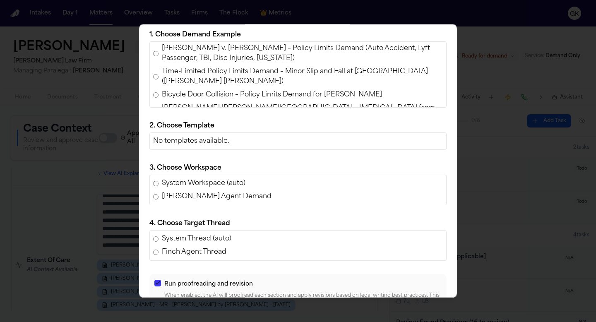
click at [208, 90] on span "Bicycle Door Collision – Policy Limits Demand for [PERSON_NAME]" at bounding box center [272, 95] width 220 height 10
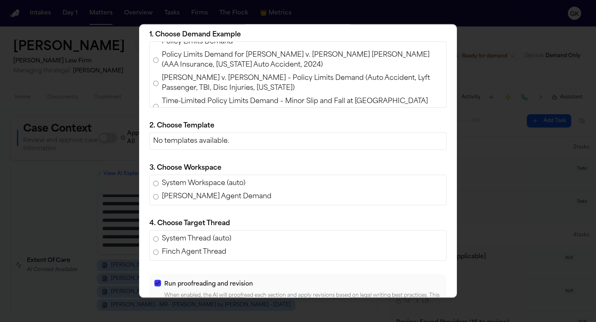
click at [208, 97] on span "Time-Limited Policy Limits Demand – Minor Slip and Fall at [GEOGRAPHIC_DATA] ([…" at bounding box center [302, 107] width 281 height 20
click at [198, 73] on span "[PERSON_NAME] v. [PERSON_NAME] – Policy Limits Demand (Auto Accident, Lyft Pass…" at bounding box center [302, 83] width 281 height 20
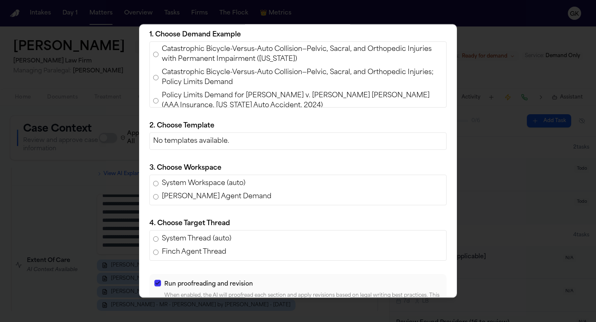
scroll to position [308, 0]
click at [188, 92] on span "Policy Limits Demand for [PERSON_NAME] v. [PERSON_NAME] [PERSON_NAME] (AAA Insu…" at bounding box center [302, 102] width 281 height 20
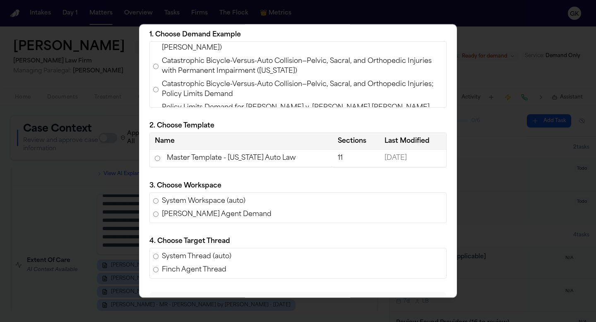
scroll to position [294, 0]
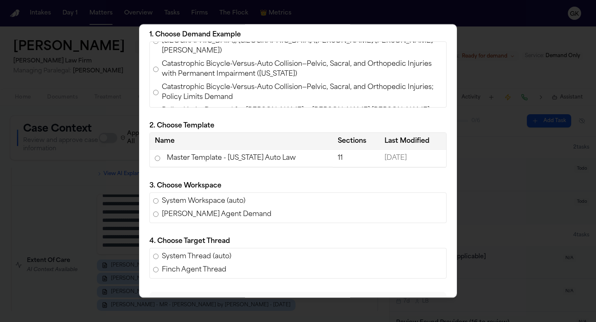
click at [188, 82] on span "Catastrophic Bicycle-Versus-Auto Collision—Pelvic, Sacral, and Orthopedic Injur…" at bounding box center [302, 92] width 281 height 20
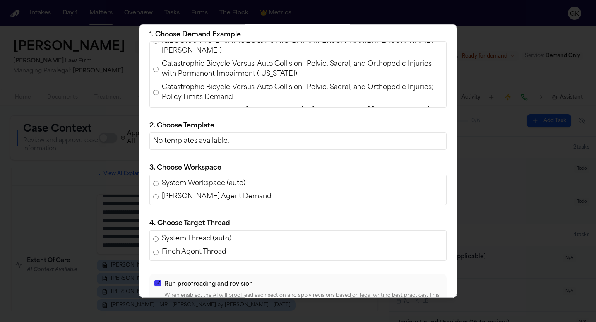
click at [181, 106] on span "Policy Limits Demand for [PERSON_NAME] v. [PERSON_NAME] [PERSON_NAME] (AAA Insu…" at bounding box center [302, 116] width 281 height 20
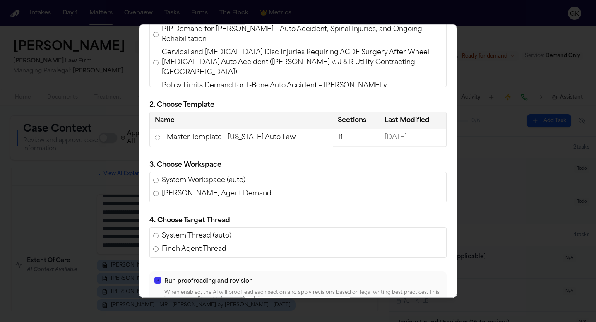
scroll to position [87, 0]
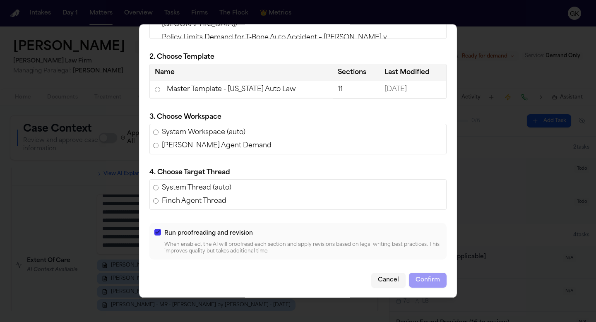
click at [282, 92] on td "Master Template - [US_STATE] Auto Law" at bounding box center [241, 89] width 183 height 17
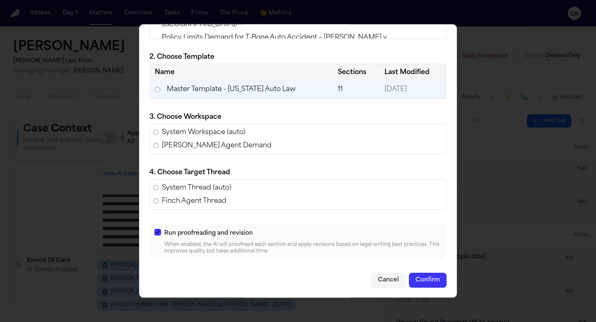
click at [420, 274] on button "Confirm" at bounding box center [428, 280] width 38 height 15
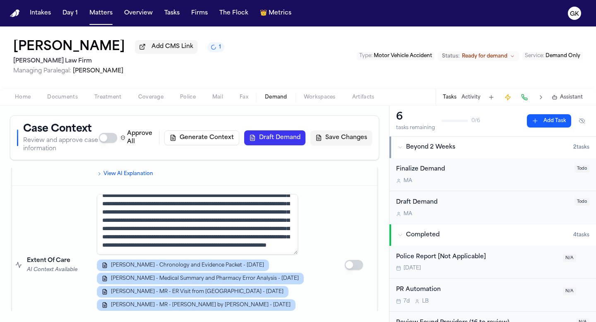
click at [363, 186] on td at bounding box center [354, 265] width 46 height 159
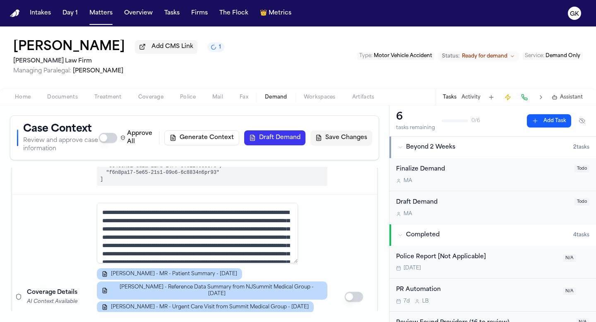
scroll to position [0, 0]
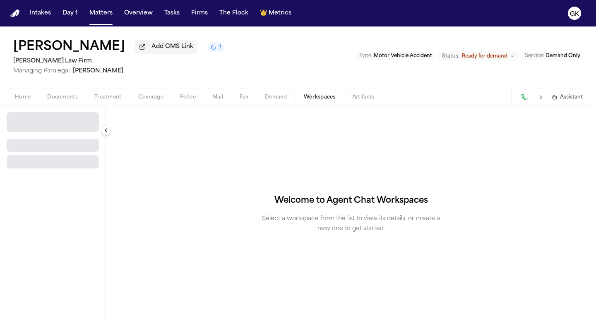
click at [311, 99] on span "Workspaces" at bounding box center [320, 97] width 32 height 7
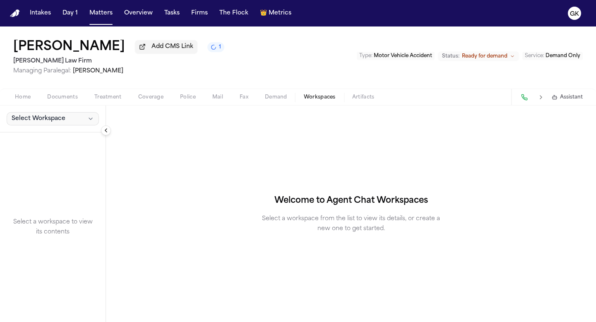
click at [75, 125] on button "Select Workspace" at bounding box center [53, 118] width 92 height 13
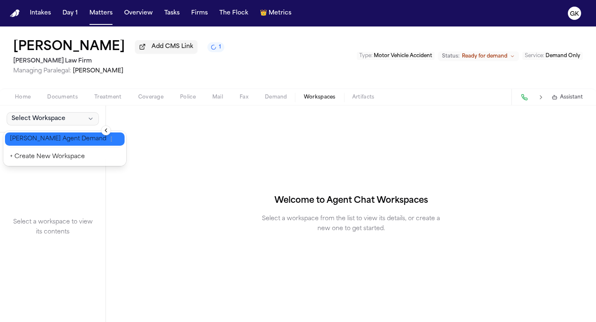
click at [60, 140] on span "[PERSON_NAME] Agent Demand" at bounding box center [58, 139] width 97 height 8
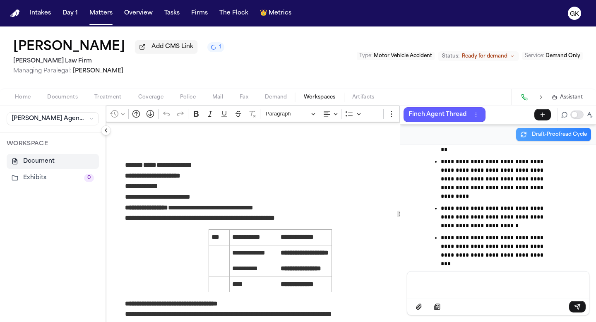
click at [316, 162] on p "**********" at bounding box center [270, 165] width 290 height 11
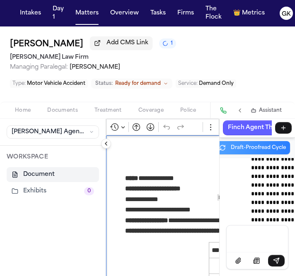
scroll to position [67762, 0]
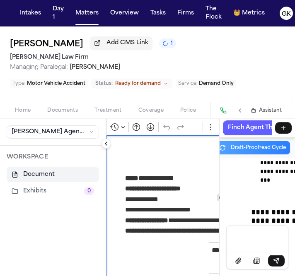
click at [106, 144] on button "Collapse sidebar" at bounding box center [106, 144] width 10 height 10
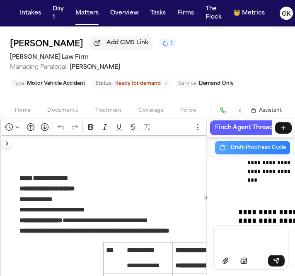
click at [294, 184] on div "**********" at bounding box center [147, 197] width 294 height 157
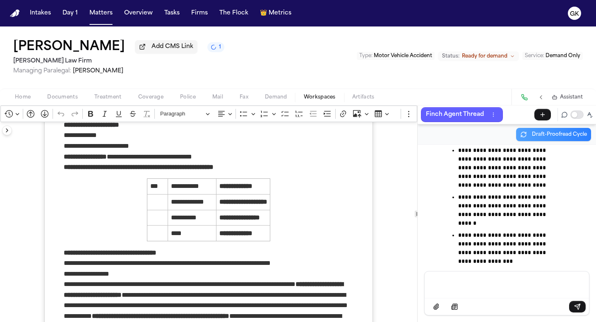
scroll to position [0, 0]
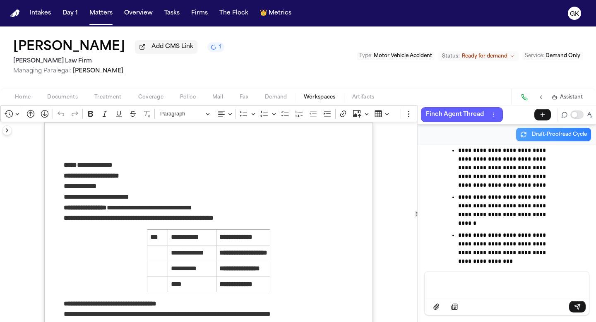
click at [249, 207] on p "**********" at bounding box center [209, 208] width 290 height 11
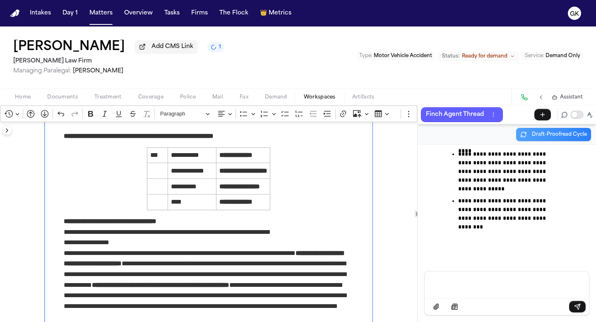
scroll to position [94, 0]
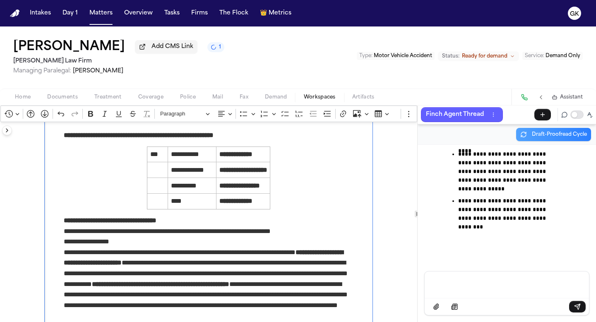
click at [262, 217] on p "**********" at bounding box center [209, 225] width 290 height 21
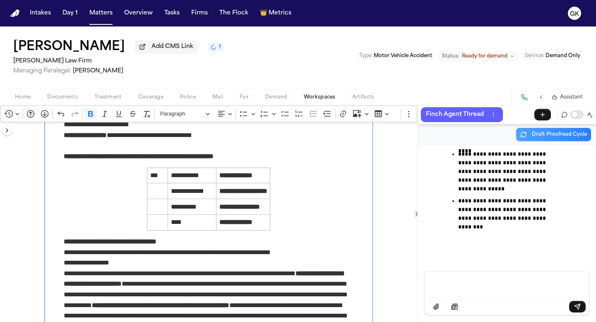
scroll to position [70, 0]
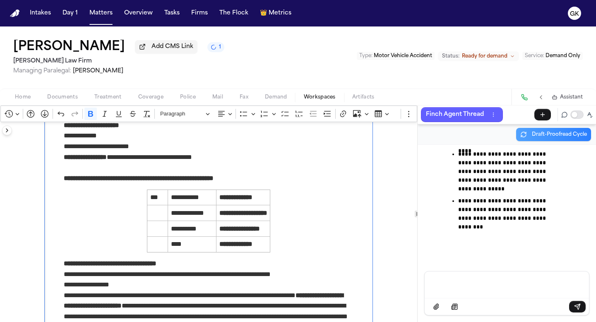
scroll to position [48, 0]
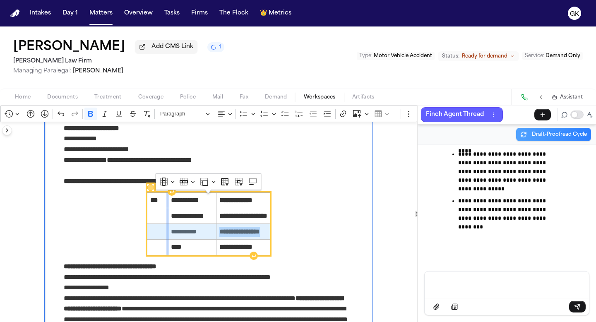
drag, startPoint x: 267, startPoint y: 237, endPoint x: 155, endPoint y: 234, distance: 112.3
click at [155, 234] on tr "**********" at bounding box center [208, 232] width 123 height 16
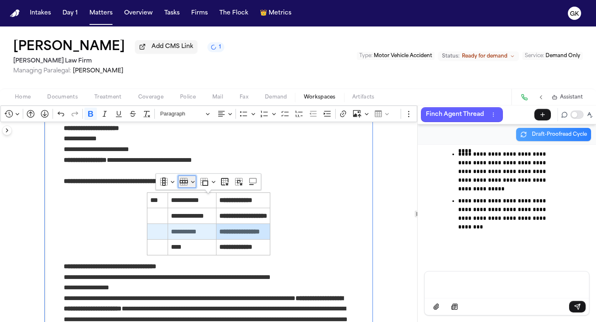
click at [191, 178] on button "Row" at bounding box center [187, 182] width 19 height 12
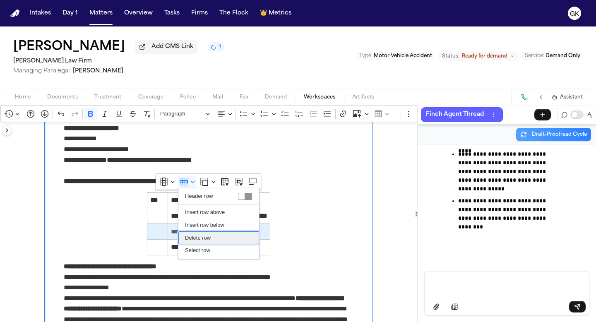
click at [198, 241] on span "Delete row" at bounding box center [198, 238] width 26 height 10
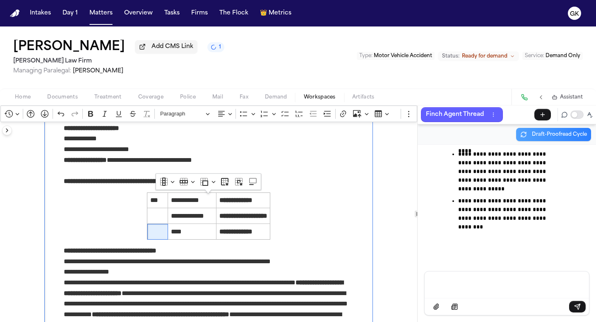
click at [245, 273] on p "**********" at bounding box center [209, 272] width 290 height 11
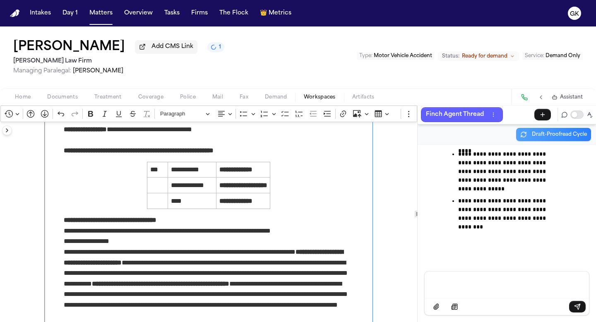
scroll to position [79, 0]
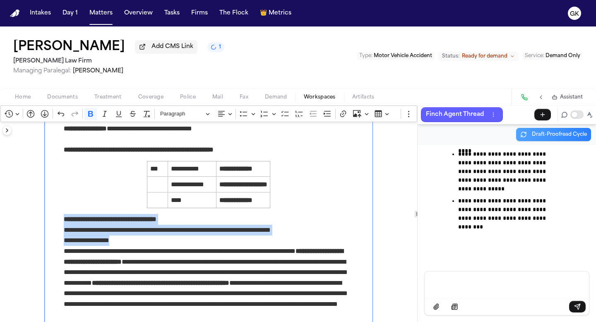
drag, startPoint x: 125, startPoint y: 241, endPoint x: 58, endPoint y: 224, distance: 69.3
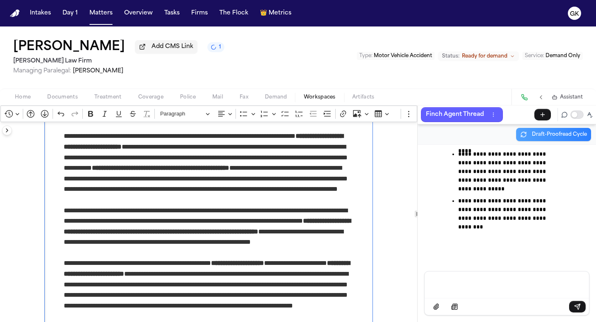
scroll to position [185, 0]
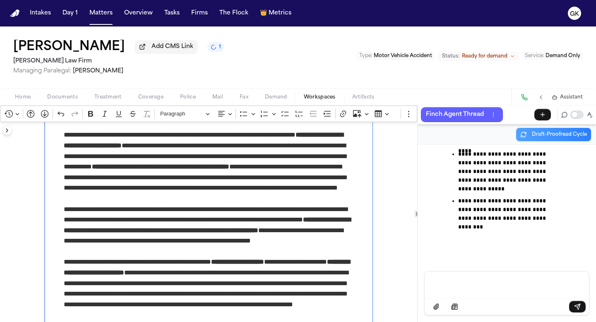
click at [176, 253] on p "**********" at bounding box center [209, 230] width 290 height 53
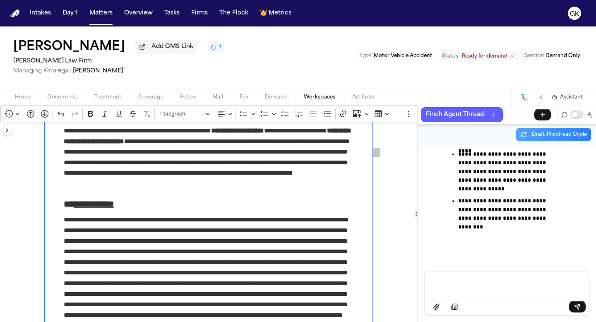
scroll to position [396, 0]
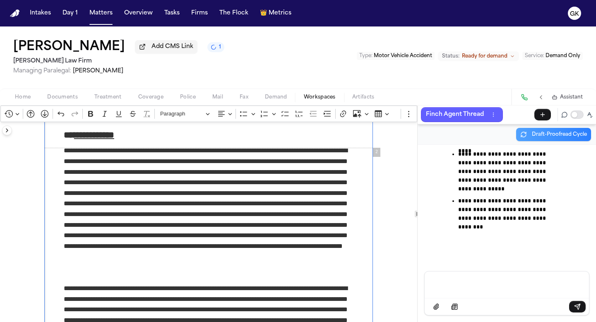
click at [287, 238] on p "Rich Text Editor. Editing area: main. Press ⌥0 for help." at bounding box center [209, 214] width 290 height 138
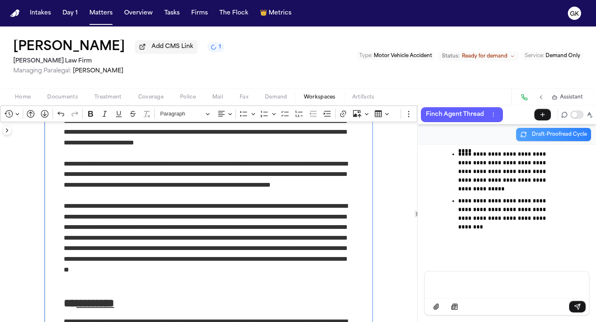
scroll to position [481, 0]
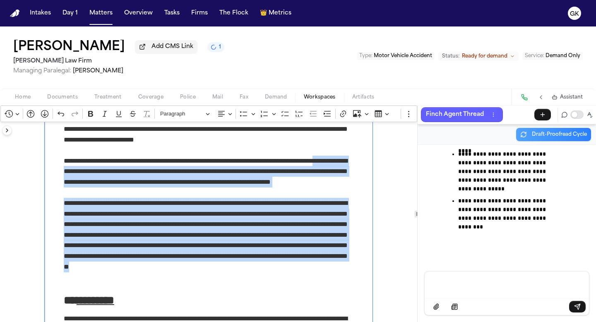
drag, startPoint x: 140, startPoint y: 285, endPoint x: 84, endPoint y: 179, distance: 120.4
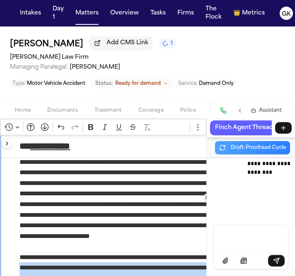
scroll to position [396, 0]
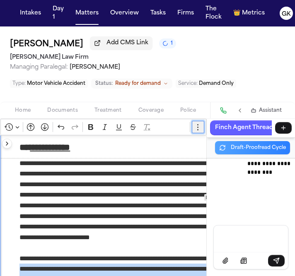
click at [196, 130] on icon "Editor toolbar" at bounding box center [198, 127] width 8 height 8
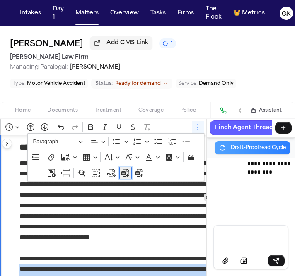
click at [125, 173] on icon "Dropdown toolbar" at bounding box center [123, 173] width 4 height 4
